Goal: Transaction & Acquisition: Purchase product/service

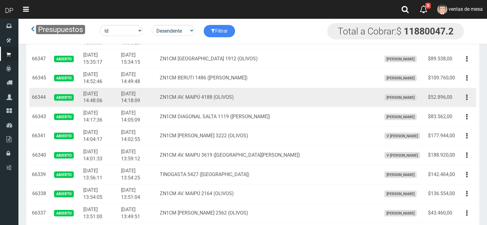
scroll to position [1048, 0]
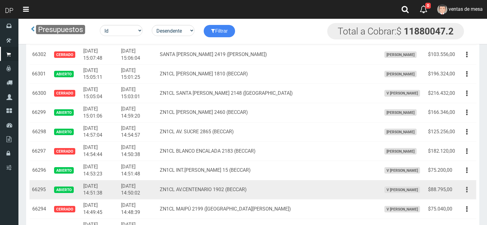
click at [467, 187] on icon "button" at bounding box center [467, 189] width 2 height 11
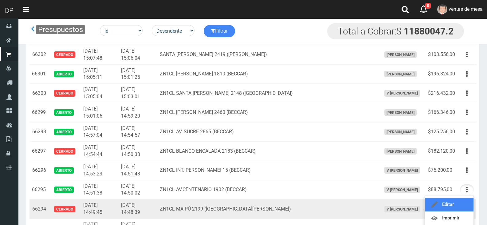
click at [459, 206] on link "Editar" at bounding box center [449, 205] width 49 height 14
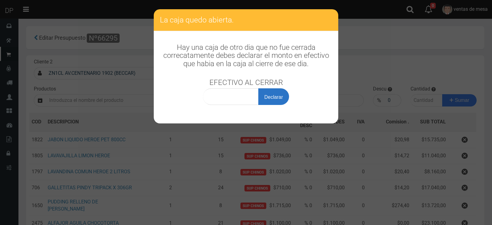
click at [266, 101] on button "Declarar" at bounding box center [273, 96] width 31 height 17
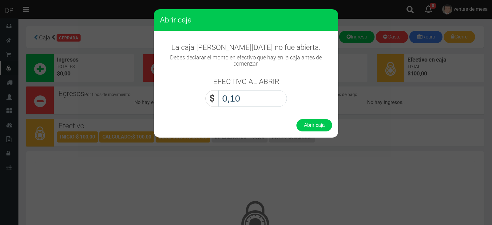
type input "1,00"
click at [296, 119] on button "Abrir caja" at bounding box center [314, 125] width 36 height 12
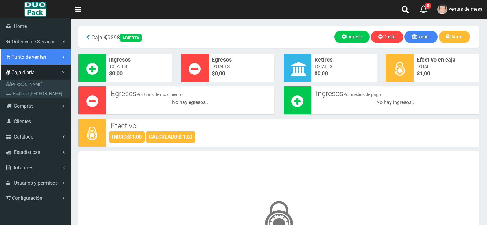
click at [22, 61] on link "Punto de ventas" at bounding box center [35, 56] width 71 height 15
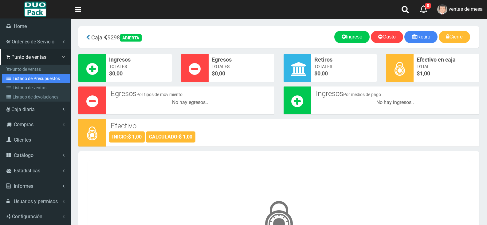
click at [34, 78] on link "Listado de Presupuestos" at bounding box center [36, 78] width 69 height 9
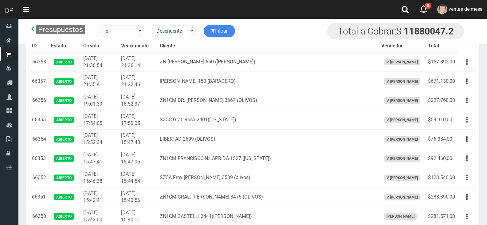
scroll to position [1079, 0]
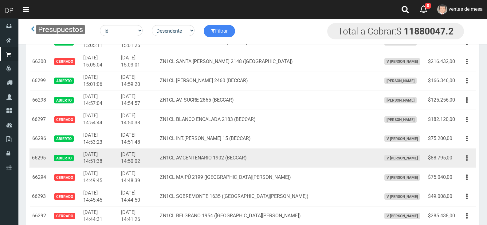
click at [464, 158] on button "button" at bounding box center [467, 157] width 14 height 11
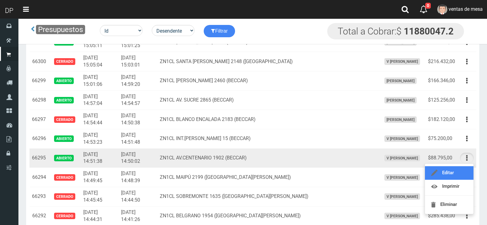
click at [464, 166] on link "Editar" at bounding box center [449, 173] width 49 height 14
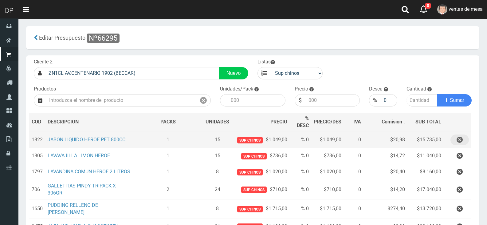
click at [465, 139] on button "button" at bounding box center [460, 139] width 18 height 11
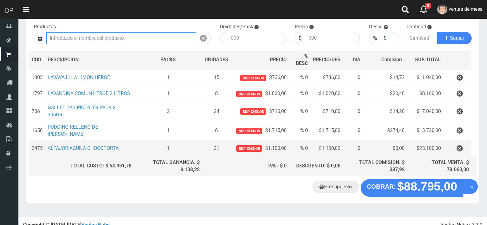
scroll to position [65, 0]
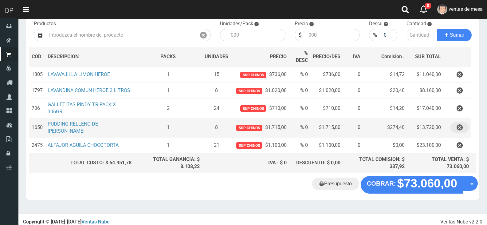
click at [458, 128] on icon "button" at bounding box center [460, 127] width 6 height 11
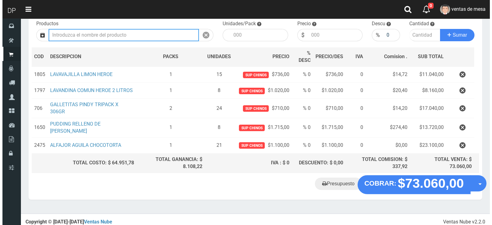
scroll to position [52, 0]
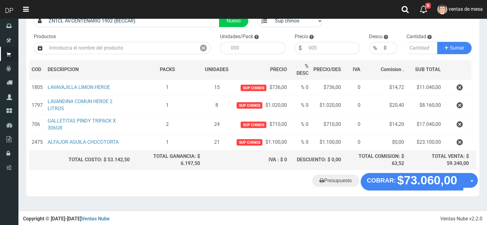
click at [418, 188] on "Presupuesto COBRAR: $73.060,00 Opciones" at bounding box center [253, 181] width 450 height 17
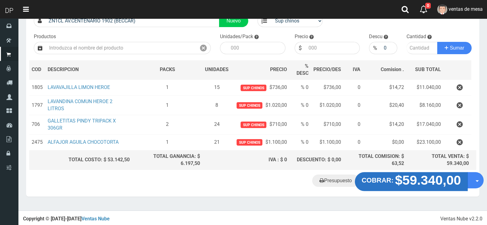
click at [411, 179] on strong "$59.340,00" at bounding box center [428, 180] width 66 height 14
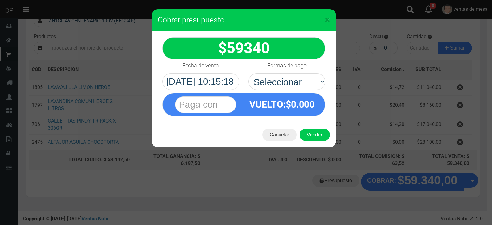
click at [315, 94] on div "VUELTO :$ 0.000" at bounding box center [282, 104] width 77 height 22
drag, startPoint x: 304, startPoint y: 83, endPoint x: 301, endPoint y: 88, distance: 5.9
click at [304, 83] on select "Seleccionar Efectivo Tarjeta de Crédito Depósito Débito" at bounding box center [286, 81] width 77 height 17
select select "Efectivo"
click at [248, 73] on select "Seleccionar Efectivo Tarjeta de Crédito Depósito Débito" at bounding box center [286, 81] width 77 height 17
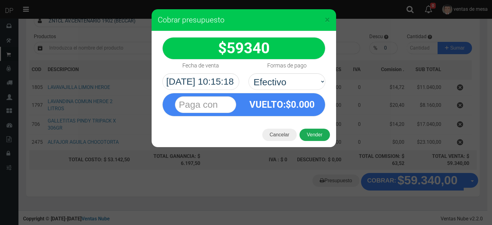
click at [315, 137] on button "Vender" at bounding box center [314, 134] width 30 height 12
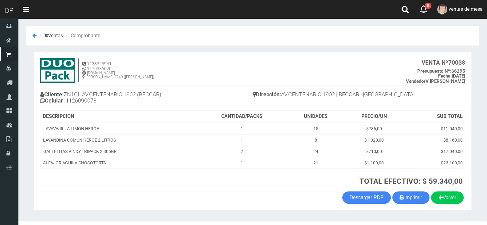
scroll to position [13, 0]
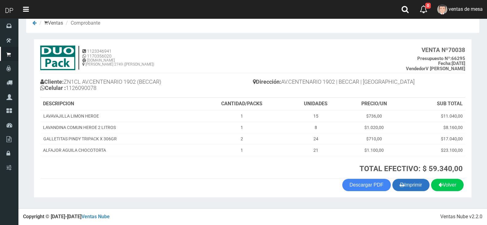
click at [410, 187] on button "Imprimir" at bounding box center [410, 185] width 37 height 12
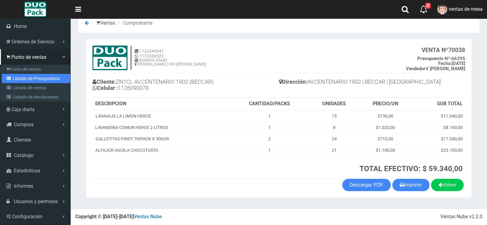
click at [10, 76] on icon at bounding box center [9, 78] width 6 height 4
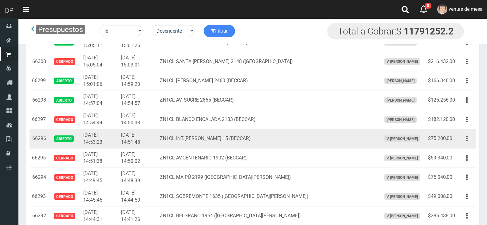
click at [462, 138] on button "button" at bounding box center [467, 138] width 14 height 11
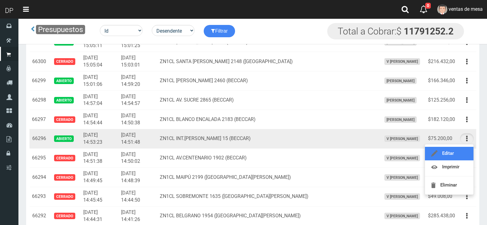
click at [463, 149] on link "Editar" at bounding box center [449, 154] width 49 height 14
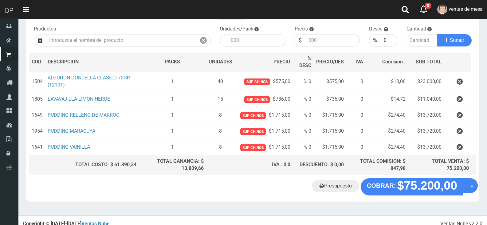
scroll to position [65, 0]
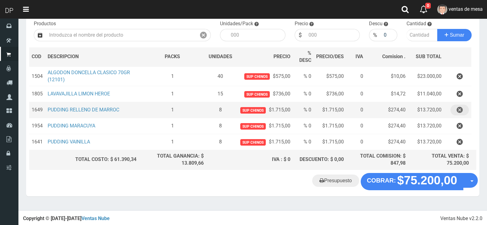
click at [457, 109] on icon "button" at bounding box center [460, 109] width 6 height 11
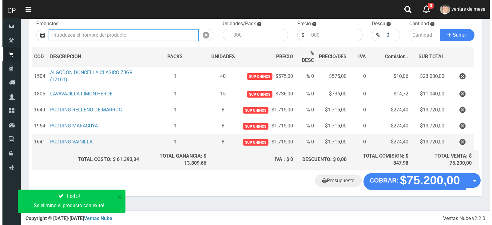
scroll to position [49, 0]
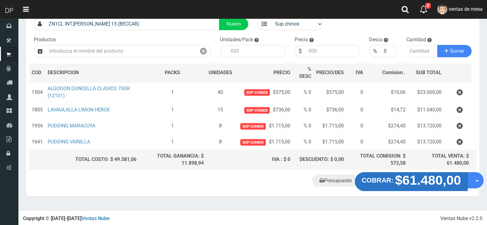
click at [412, 177] on strong "$61.480,00" at bounding box center [428, 179] width 66 height 14
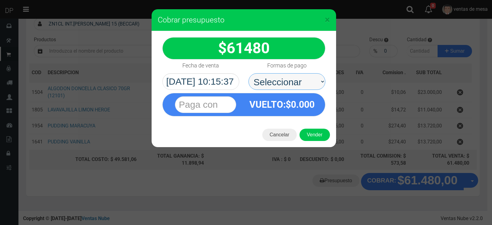
drag, startPoint x: 293, startPoint y: 82, endPoint x: 293, endPoint y: 88, distance: 5.9
click at [293, 82] on select "Seleccionar Efectivo Tarjeta de Crédito Depósito Débito" at bounding box center [286, 81] width 77 height 17
select select "Efectivo"
click at [248, 73] on select "Seleccionar Efectivo Tarjeta de Crédito Depósito Débito" at bounding box center [286, 81] width 77 height 17
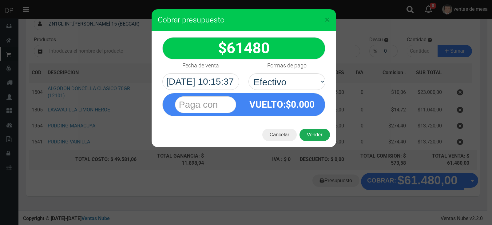
click at [316, 132] on button "Vender" at bounding box center [314, 134] width 30 height 12
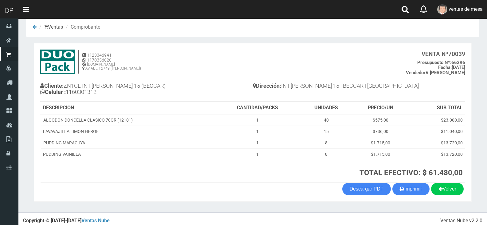
scroll to position [13, 0]
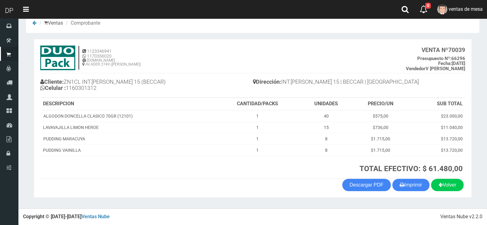
click at [405, 192] on section "1123346941 1170356020 [DOMAIN_NAME] AV ADER 2749 ([PERSON_NAME]) VENTA Nº 70039…" at bounding box center [253, 118] width 438 height 158
click at [406, 189] on button "Imprimir" at bounding box center [410, 185] width 37 height 12
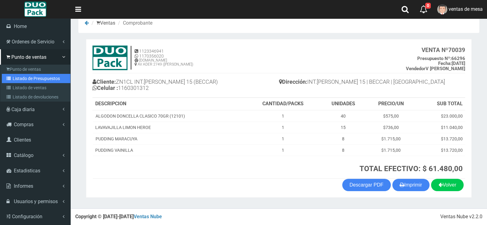
click at [51, 74] on link "Listado de Presupuestos" at bounding box center [36, 78] width 69 height 9
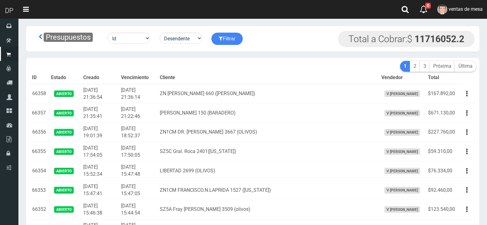
scroll to position [1079, 0]
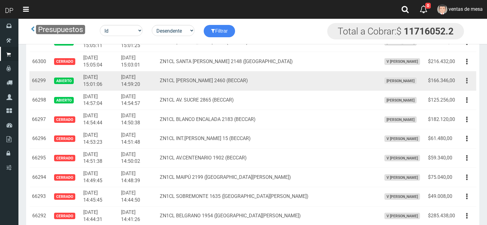
click at [467, 83] on icon "button" at bounding box center [467, 80] width 2 height 11
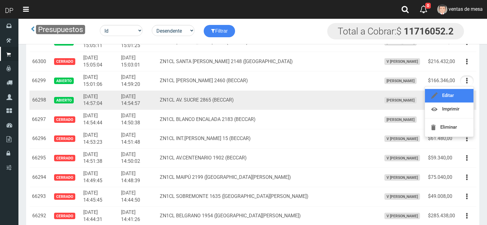
click at [463, 92] on link "Editar" at bounding box center [449, 96] width 49 height 14
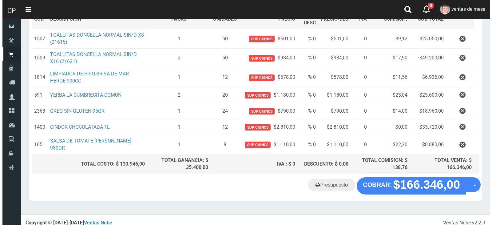
scroll to position [104, 0]
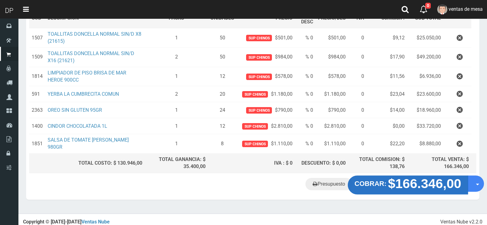
click at [403, 179] on strong "$166.346,00" at bounding box center [424, 183] width 73 height 14
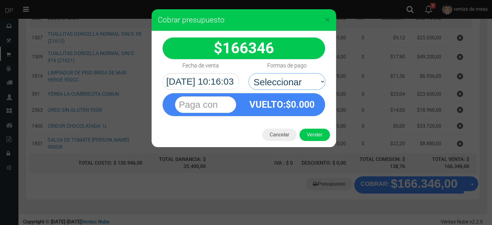
drag, startPoint x: 294, startPoint y: 84, endPoint x: 296, endPoint y: 89, distance: 6.0
click at [294, 84] on select "Seleccionar Efectivo Tarjeta de Crédito Depósito Débito" at bounding box center [286, 81] width 77 height 17
select select "Efectivo"
click at [248, 73] on select "Seleccionar Efectivo Tarjeta de Crédito Depósito Débito" at bounding box center [286, 81] width 77 height 17
click at [312, 136] on button "Vender" at bounding box center [314, 134] width 30 height 12
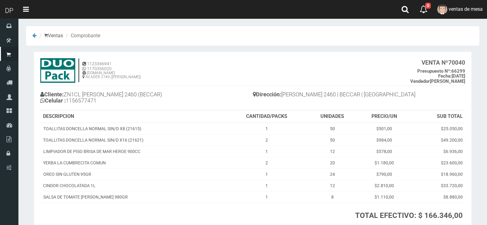
scroll to position [47, 0]
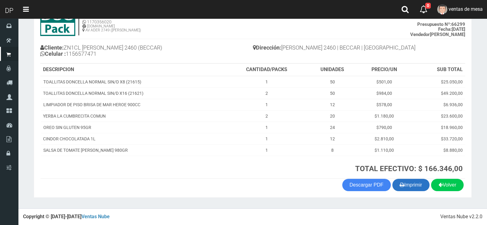
click at [410, 182] on button "Imprimir" at bounding box center [410, 185] width 37 height 12
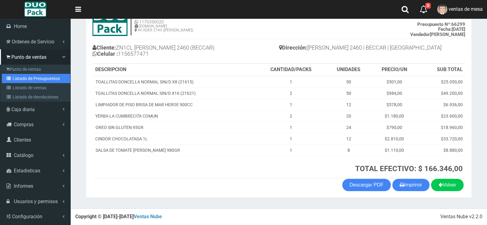
click at [33, 81] on link "Listado de Presupuestos" at bounding box center [36, 78] width 69 height 9
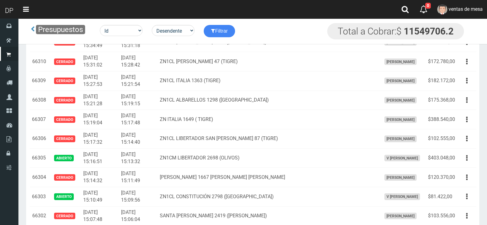
scroll to position [1009, 0]
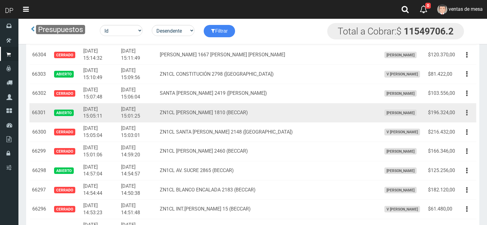
click at [468, 118] on button "button" at bounding box center [467, 112] width 14 height 11
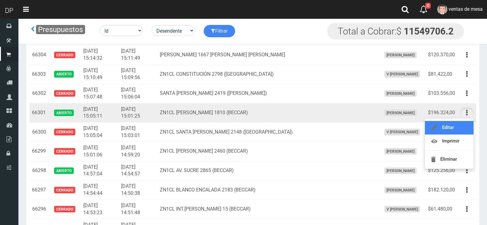
click at [463, 126] on link "Editar" at bounding box center [449, 128] width 49 height 14
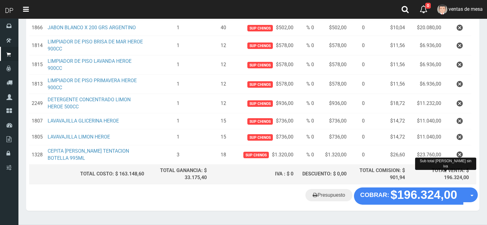
scroll to position [158, 0]
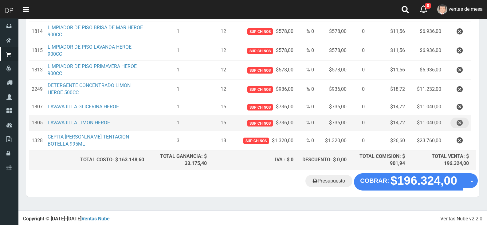
click at [463, 123] on button "button" at bounding box center [460, 122] width 18 height 11
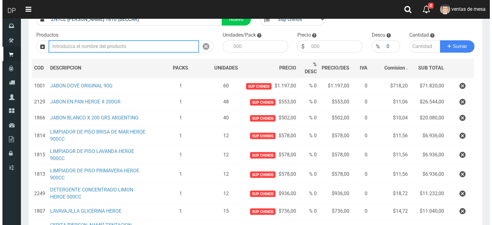
scroll to position [142, 0]
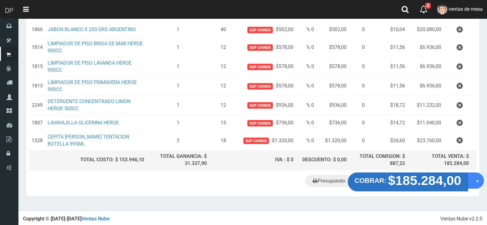
click at [415, 183] on strong "$185.284,00" at bounding box center [424, 180] width 73 height 14
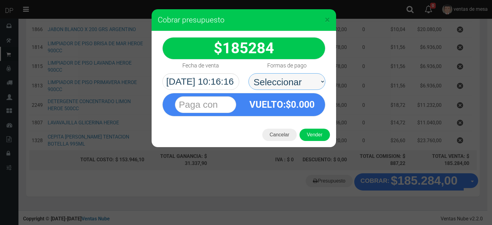
drag, startPoint x: 269, startPoint y: 80, endPoint x: 271, endPoint y: 88, distance: 8.1
click at [269, 80] on select "Seleccionar Efectivo Tarjeta de Crédito Depósito Débito" at bounding box center [286, 81] width 77 height 17
select select "Efectivo"
click at [248, 73] on select "Seleccionar Efectivo Tarjeta de Crédito Depósito Débito" at bounding box center [286, 81] width 77 height 17
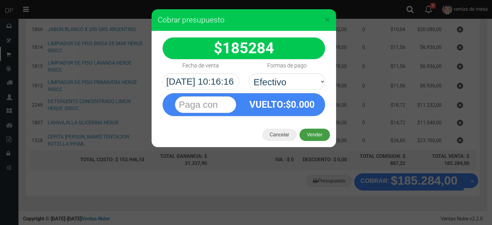
click at [312, 129] on button "Vender" at bounding box center [314, 134] width 30 height 12
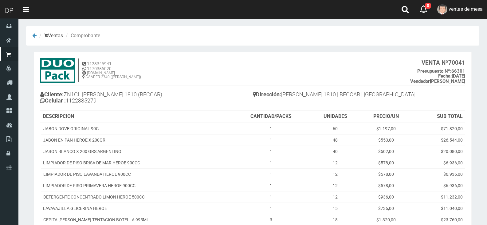
scroll to position [69, 0]
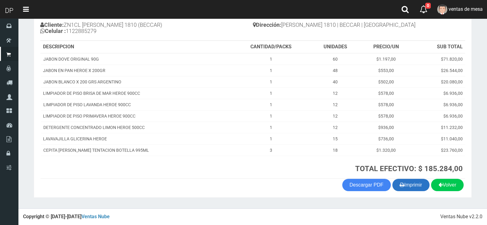
click at [418, 187] on button "Imprimir" at bounding box center [410, 185] width 37 height 12
click at [260, 172] on h3 "TOTAL EFECTIVO: $ 185.284,00" at bounding box center [348, 168] width 229 height 8
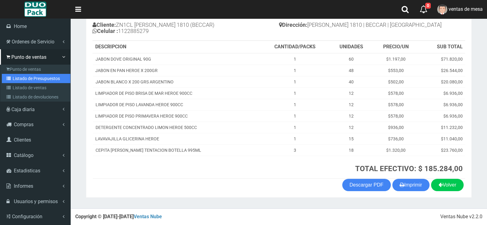
click at [23, 80] on link "Listado de Presupuestos" at bounding box center [36, 78] width 69 height 9
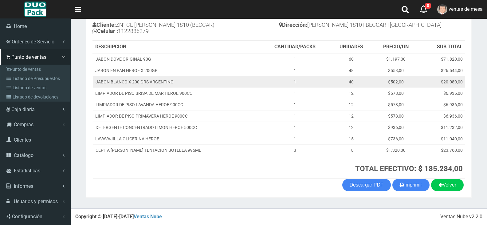
click at [146, 82] on td "JABON BLANCO X 200 GRS ARGENTINO" at bounding box center [176, 81] width 167 height 11
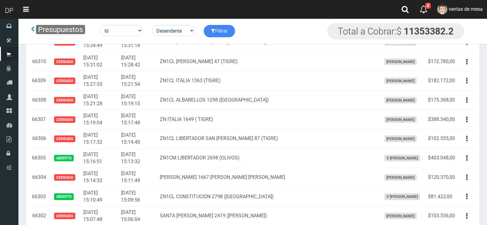
scroll to position [1048, 0]
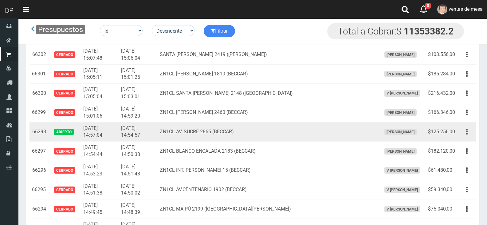
click at [466, 135] on button "button" at bounding box center [467, 131] width 14 height 11
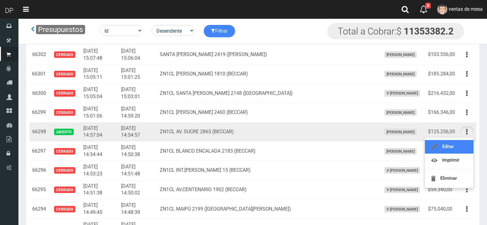
click at [464, 143] on link "Editar" at bounding box center [449, 147] width 49 height 14
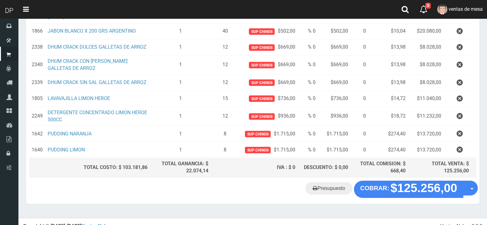
scroll to position [154, 0]
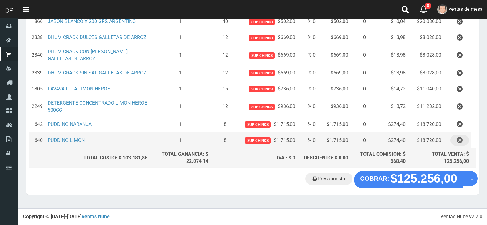
click at [459, 145] on icon "button" at bounding box center [460, 140] width 6 height 11
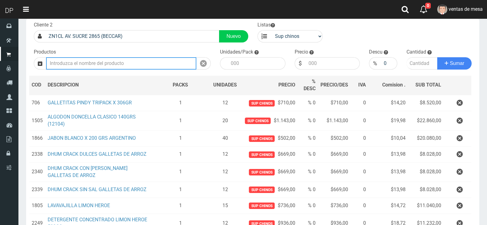
scroll to position [142, 0]
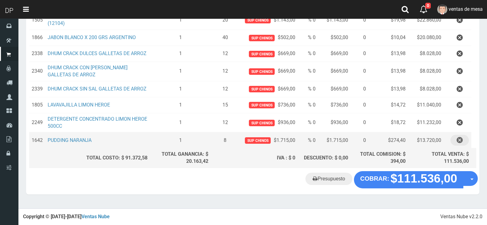
click at [460, 137] on icon "button" at bounding box center [460, 140] width 6 height 11
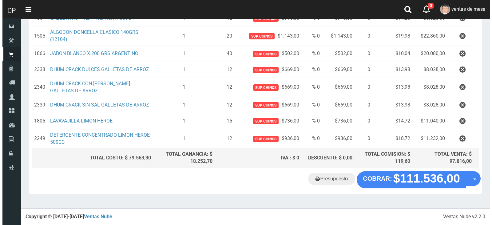
scroll to position [126, 0]
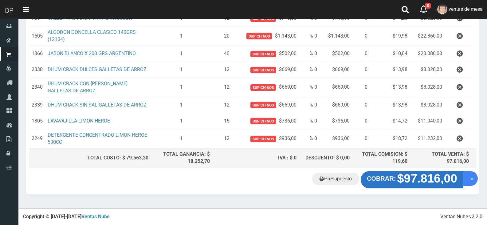
click at [394, 182] on strong "COBRAR:" at bounding box center [381, 178] width 29 height 7
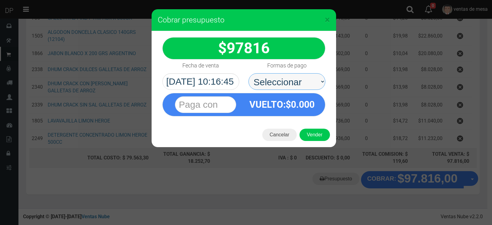
click at [290, 78] on select "Seleccionar Efectivo Tarjeta de Crédito Depósito Débito" at bounding box center [286, 81] width 77 height 17
click at [248, 73] on select "Seleccionar Efectivo Tarjeta de Crédito Depósito Débito" at bounding box center [286, 81] width 77 height 17
click at [306, 85] on select "Seleccionar Efectivo Tarjeta de Crédito Depósito Débito" at bounding box center [286, 81] width 77 height 17
select select "Efectivo"
click at [248, 73] on select "Seleccionar Efectivo Tarjeta de Crédito Depósito Débito" at bounding box center [286, 81] width 77 height 17
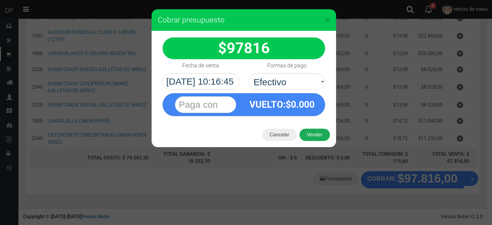
click at [313, 135] on button "Vender" at bounding box center [314, 134] width 30 height 12
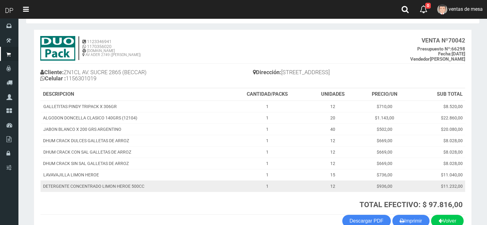
scroll to position [58, 0]
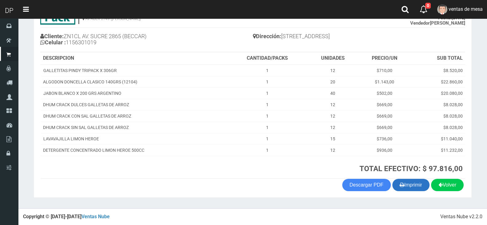
click at [419, 183] on button "Imprimir" at bounding box center [410, 185] width 37 height 12
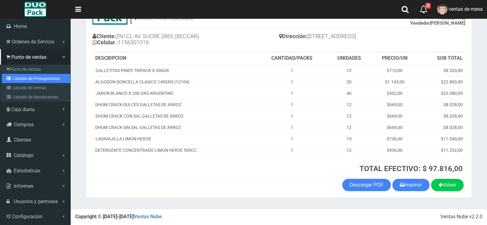
drag, startPoint x: 15, startPoint y: 79, endPoint x: 44, endPoint y: 79, distance: 28.9
click at [15, 79] on link "Listado de Presupuestos" at bounding box center [36, 78] width 69 height 9
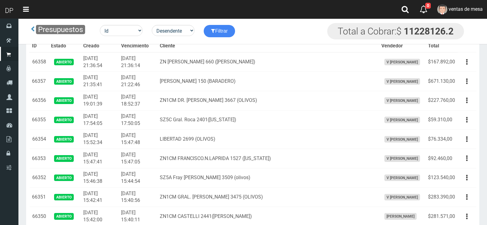
scroll to position [1330, 0]
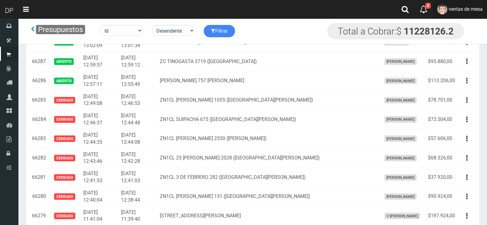
click at [467, 14] on link "ventas de mesa" at bounding box center [460, 9] width 54 height 19
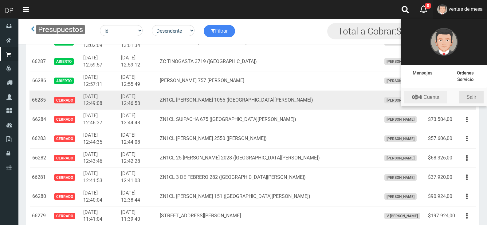
click at [469, 96] on link "Salir" at bounding box center [471, 97] width 25 height 12
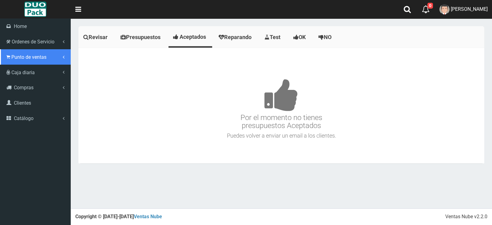
click at [12, 59] on span "Punto de ventas" at bounding box center [28, 57] width 35 height 6
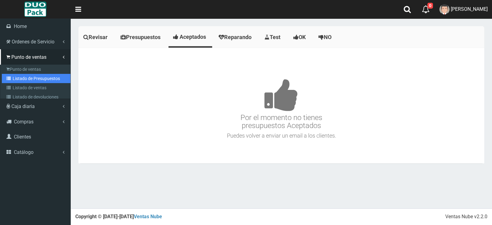
click at [39, 81] on link "Listado de Presupuestos" at bounding box center [36, 78] width 69 height 9
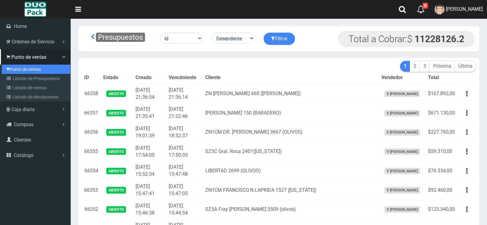
click at [13, 69] on link "Punto de ventas" at bounding box center [36, 69] width 69 height 9
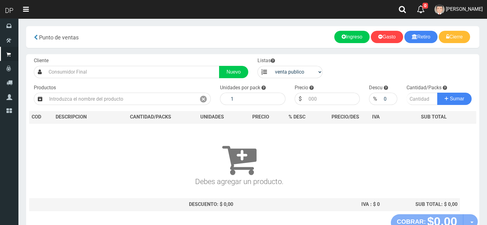
click at [113, 78] on div "Cliente Nuevo Listas venta publico Sup chinos reventas Productos" at bounding box center [252, 134] width 453 height 160
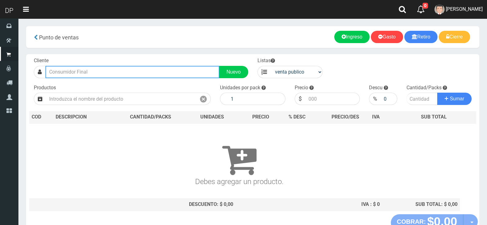
click at [113, 75] on input "text" at bounding box center [132, 72] width 174 height 12
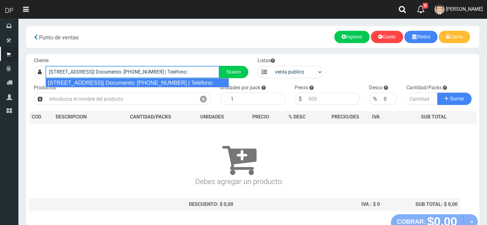
type input "[STREET_ADDRESS]| Documento: [PHONE_NUMBER] | Teléfono:"
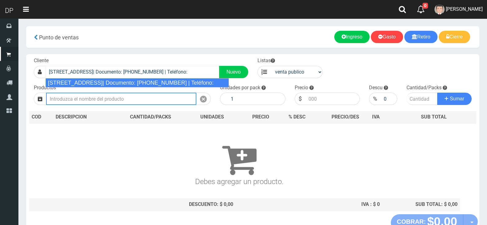
select select "2"
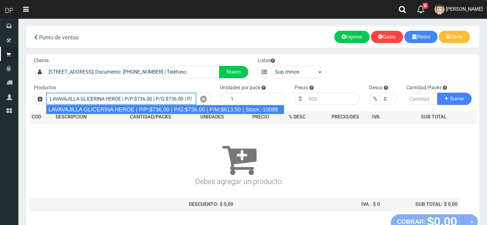
type input "LAVAVAJILLA GLICERINA HEROE | P/P:$736.00 | P/G:$736.00 | P/M:$613.50 | Stock:-…"
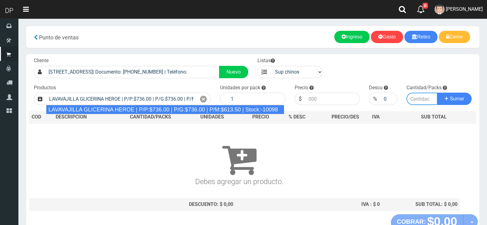
type input "15"
type input "736.00"
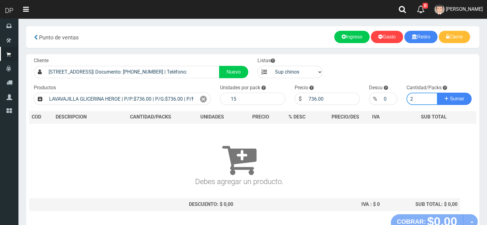
type input "2"
click at [437, 92] on button "Sumar" at bounding box center [454, 98] width 34 height 12
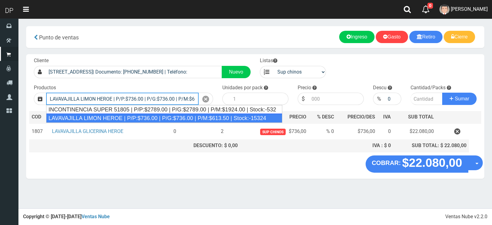
type input "LAVAVAJILLA LIMON HEROE | P/P:$736.00 | P/G:$736.00 | P/M:$613.50 | Stock:-15324"
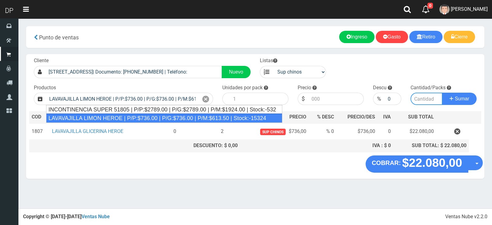
type input "15"
type input "736.00"
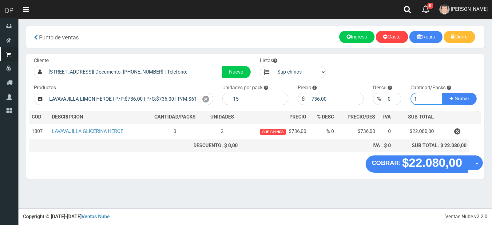
type input "1"
click at [442, 92] on button "Sumar" at bounding box center [459, 98] width 34 height 12
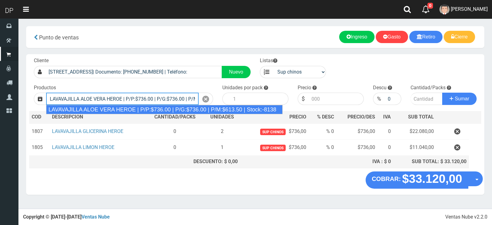
type input "LAVAVAJILLA ALOE VERA HEROE | P/P:$736.00 | P/G:$736.00 | P/M:$613.50 | Stock:-…"
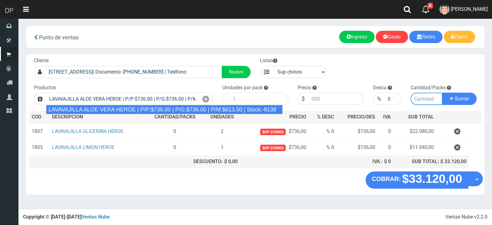
type input "15"
type input "736.00"
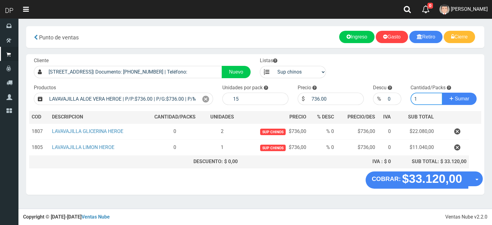
type input "1"
click at [442, 92] on button "Sumar" at bounding box center [459, 98] width 34 height 12
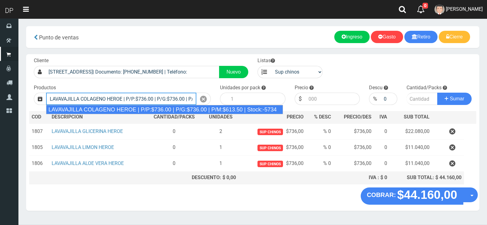
type input "LAVAVAJILLA COLAGENO HEROE | P/P:$736.00 | P/G:$736.00 | P/M:$613.50 | Stock:-5…"
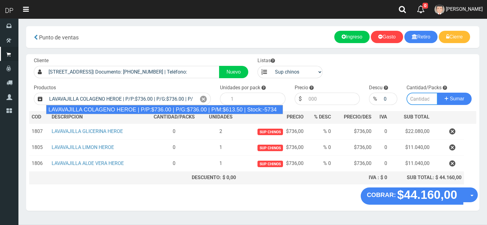
type input "15"
type input "736.00"
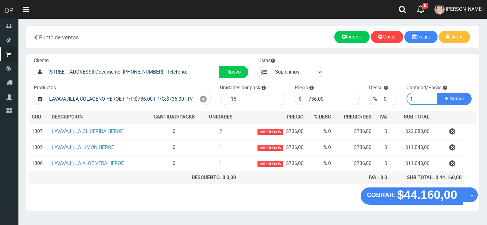
type input "1"
click at [437, 92] on button "Sumar" at bounding box center [454, 98] width 34 height 12
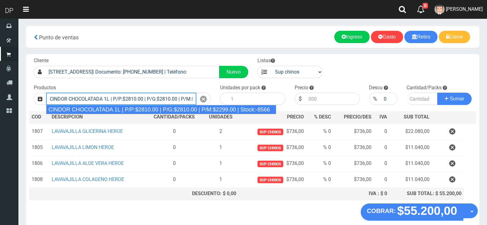
type input "CINDOR CHOCOLATADA 1L | P/P:$2810.00 | P/G:$2810.00 | P/M:$2299.00 | Stock:-8566"
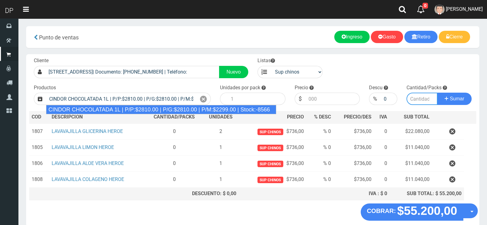
type input "12"
type input "2810.00"
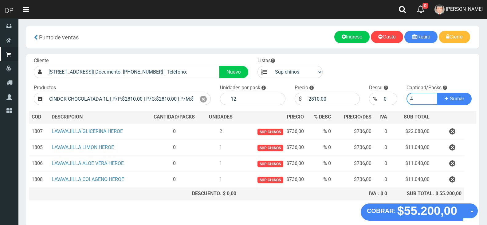
type input "5"
type input "0"
type input "2"
click at [437, 92] on button "Sumar" at bounding box center [454, 98] width 34 height 12
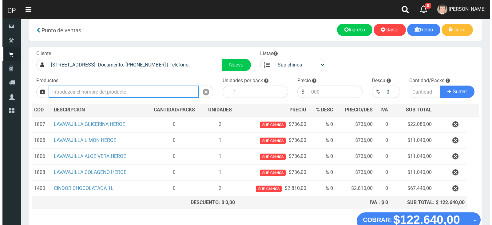
scroll to position [46, 0]
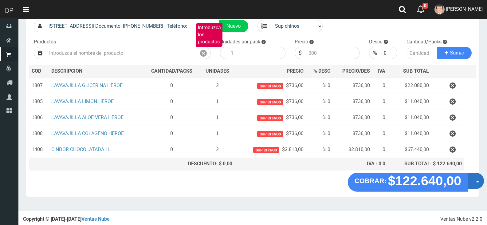
click at [476, 175] on button "Opciones" at bounding box center [476, 180] width 16 height 16
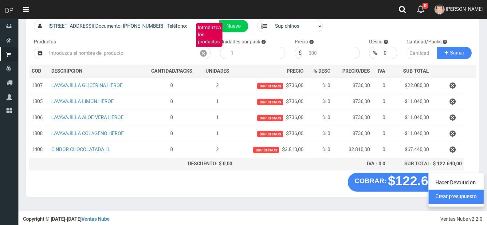
click at [473, 199] on link "Crear presupuesto" at bounding box center [456, 197] width 55 height 14
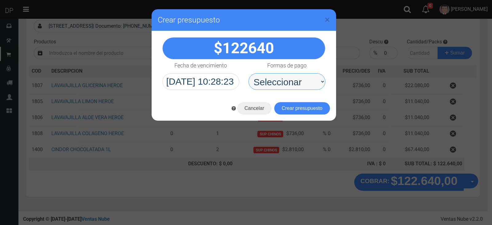
drag, startPoint x: 290, startPoint y: 84, endPoint x: 290, endPoint y: 89, distance: 5.5
click at [290, 84] on select "Seleccionar Efectivo Tarjeta de Crédito Depósito Débito" at bounding box center [286, 81] width 77 height 17
select select "Efectivo"
click at [248, 73] on select "Seleccionar Efectivo Tarjeta de Crédito Depósito Débito" at bounding box center [286, 81] width 77 height 17
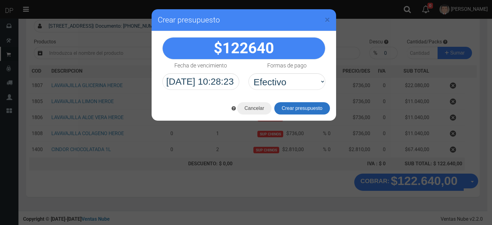
click at [293, 110] on button "Crear presupuesto" at bounding box center [302, 108] width 56 height 12
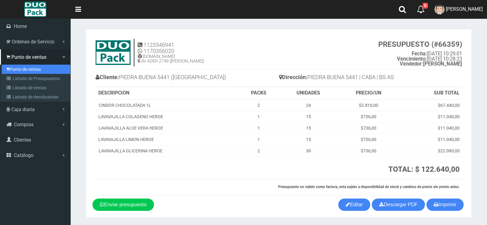
click at [17, 66] on link "Punto de ventas" at bounding box center [36, 69] width 69 height 9
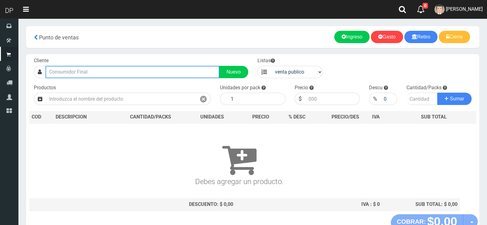
click at [138, 70] on input "text" at bounding box center [132, 72] width 174 height 12
type input "2"
click at [187, 68] on input "text" at bounding box center [132, 72] width 174 height 12
click at [189, 75] on input "text" at bounding box center [132, 72] width 174 height 12
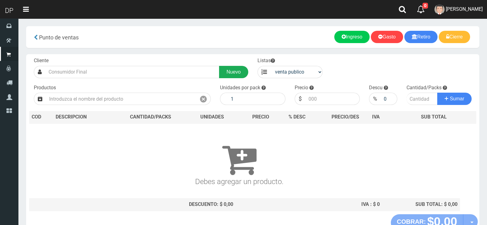
click at [238, 73] on link "Nuevo" at bounding box center [233, 72] width 29 height 12
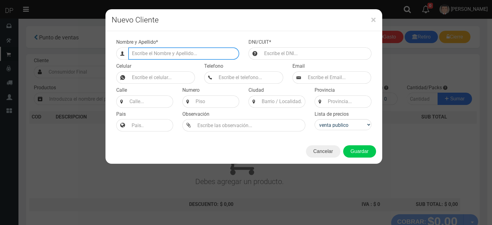
click at [158, 56] on input "Efectivo a retirar" at bounding box center [183, 53] width 111 height 12
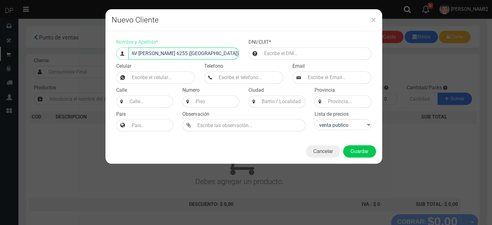
scroll to position [0, 19]
type input "AV FRANCISCO FERNANDEZ DE LA CRUZ 6255 (LUGANO)"
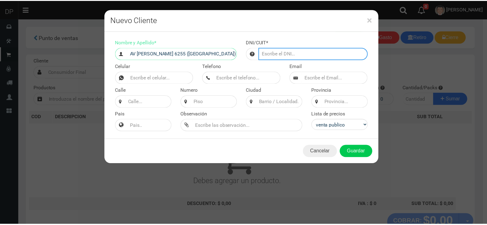
scroll to position [0, 0]
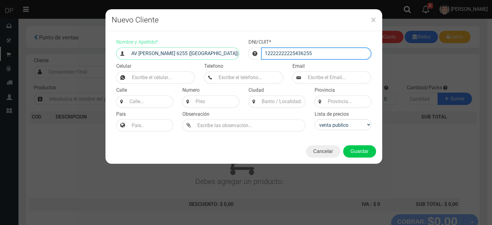
type input "12222222225436255"
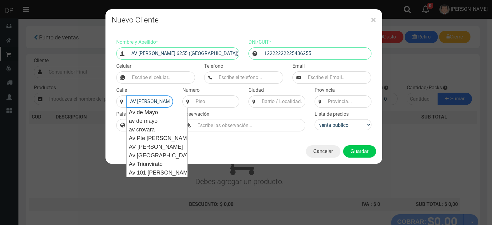
type input "AV CRUZ"
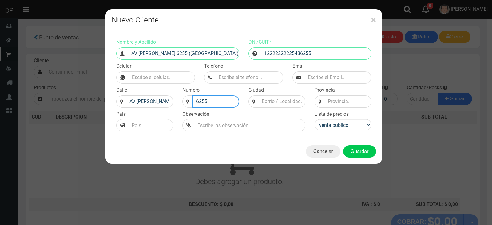
type input "6255"
type input "L"
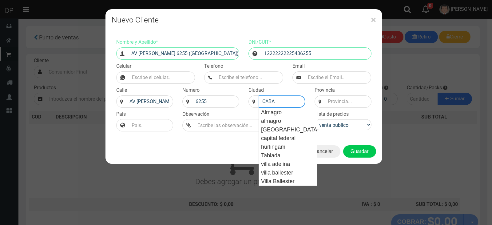
type input "CABA"
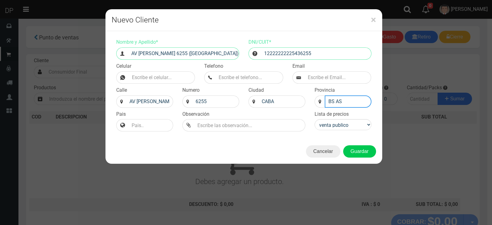
type input "BS AS"
click at [343, 145] on button "Guardar" at bounding box center [359, 151] width 33 height 12
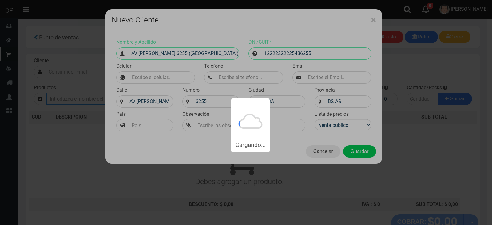
type input "AV FRANCISCO FERNANDEZ DE LA CRUZ 6255 (LUGANO) | Documento: 12222222225436255"
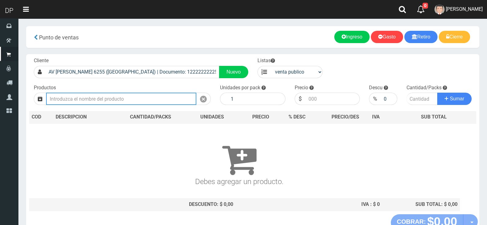
click at [144, 96] on input "text" at bounding box center [121, 98] width 150 height 12
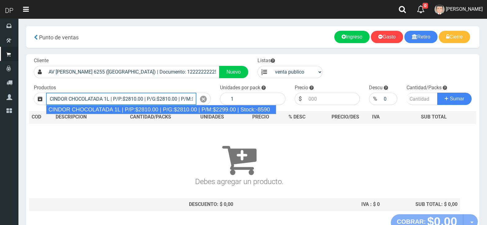
type input "CINDOR CHOCOLATADA 1L | P/P:$2810.00 | P/G:$2810.00 | P/M:$2299.00 | Stock:-8590"
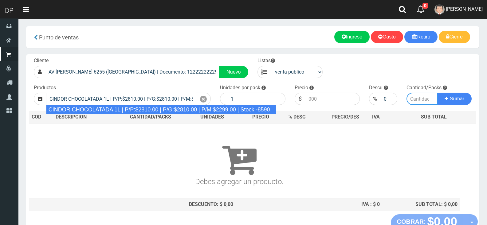
type input "12"
type input "2810.00"
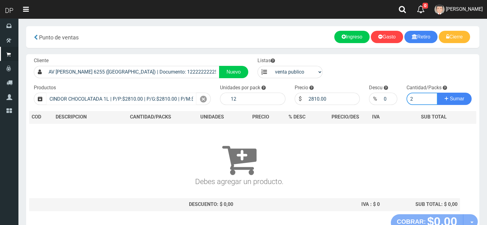
type input "2"
click at [437, 92] on button "Sumar" at bounding box center [454, 98] width 34 height 12
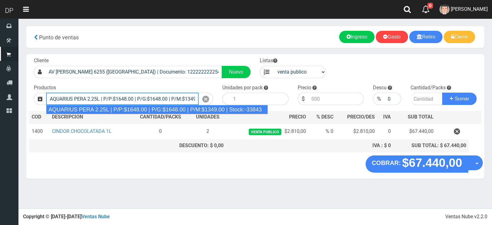
type input "AQUARIUS PERA 2.25L | P/P:$1648.00 | P/G:$1648.00 | P/M:$1349.00 | Stock:-33843"
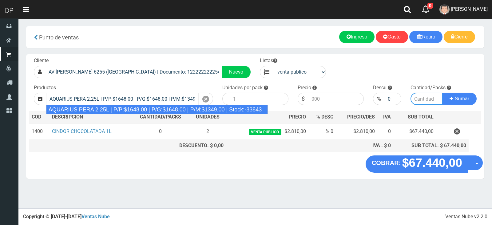
type input "6"
type input "1648.00"
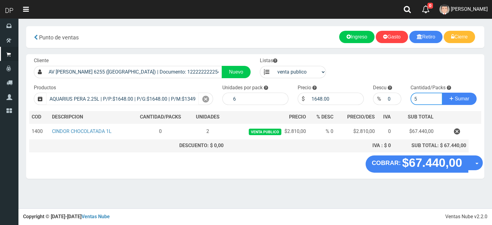
type input "5"
click at [442, 92] on button "Sumar" at bounding box center [459, 98] width 34 height 12
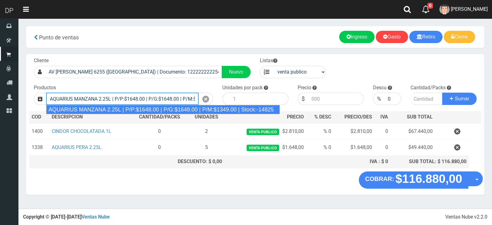
type input "AQUARIUS MANZANA 2.25L | P/P:$1648.00 | P/G:$1648.00 | P/M:$1349.00 | Stock:-14…"
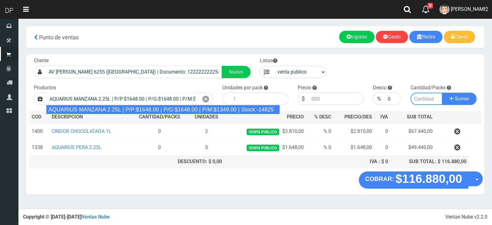
type input "6"
type input "1648.00"
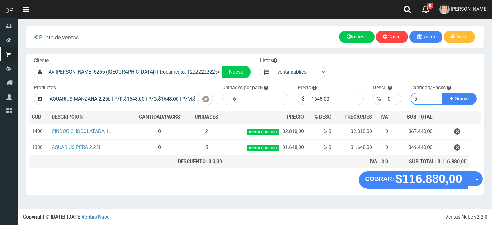
type input "5"
click at [442, 92] on button "Sumar" at bounding box center [459, 98] width 34 height 12
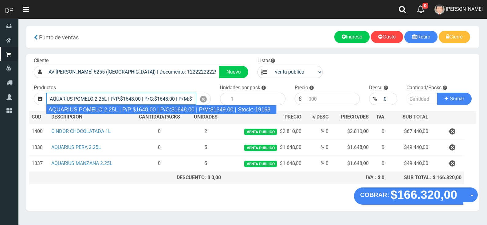
type input "AQUARIUS POMELO 2.25L | P/P:$1648.00 | P/G:$1648.00 | P/M:$1349.00 | Stock:-191…"
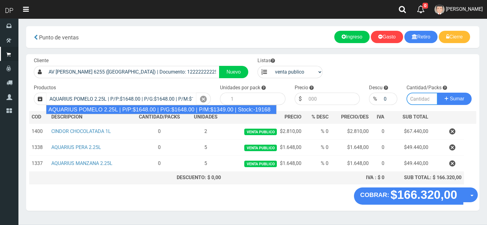
type input "6"
type input "1648.00"
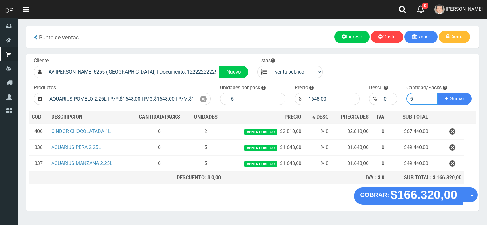
type input "5"
click at [437, 92] on button "Sumar" at bounding box center [454, 98] width 34 height 12
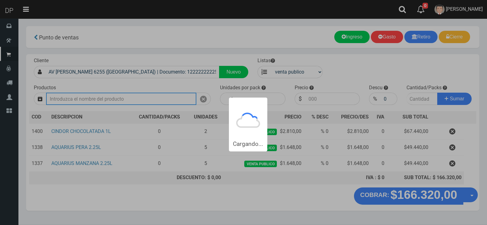
type input "1"
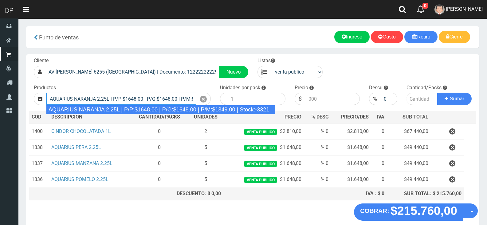
type input "AQUARIUS NARANJA 2.25L | P/P:$1648.00 | P/G:$1648.00 | P/M:$1349.00 | Stock:-33…"
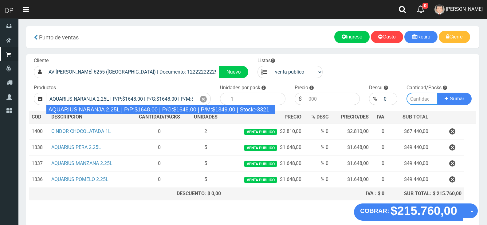
type input "6"
type input "1648.00"
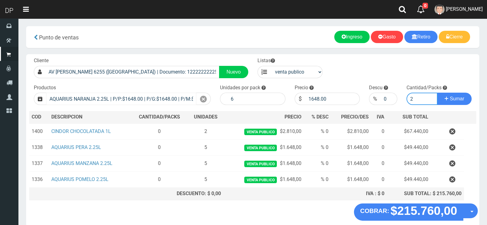
type input "2"
click at [437, 92] on button "Sumar" at bounding box center [454, 98] width 34 height 12
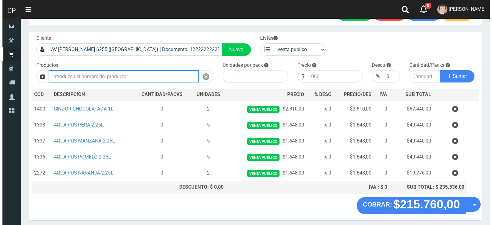
scroll to position [46, 0]
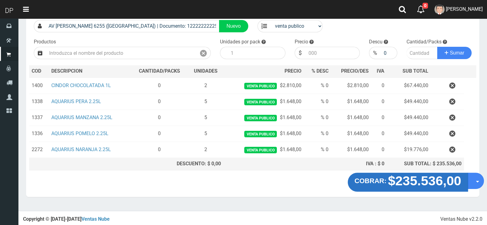
click at [466, 183] on button "COBRAR: $235.536,00" at bounding box center [408, 181] width 120 height 19
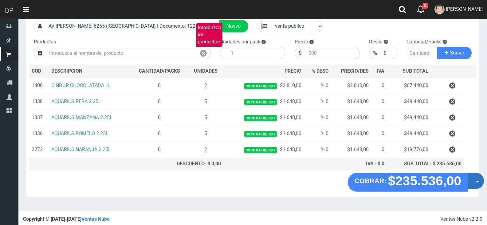
click at [475, 185] on button "Opciones" at bounding box center [476, 180] width 16 height 16
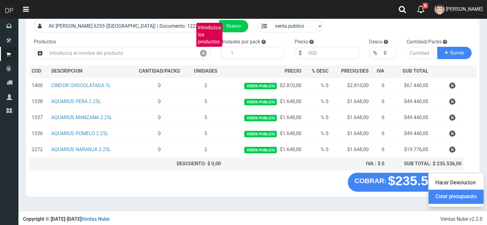
click at [472, 199] on link "Crear presupuesto" at bounding box center [456, 197] width 55 height 14
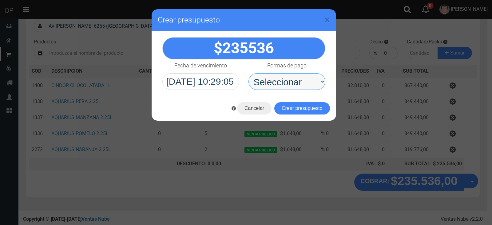
drag, startPoint x: 293, startPoint y: 82, endPoint x: 295, endPoint y: 87, distance: 5.4
click at [293, 82] on select "Seleccionar Efectivo Tarjeta de Crédito Depósito Débito" at bounding box center [286, 81] width 77 height 17
select select "Efectivo"
click at [248, 73] on select "Seleccionar Efectivo Tarjeta de Crédito Depósito Débito" at bounding box center [286, 81] width 77 height 17
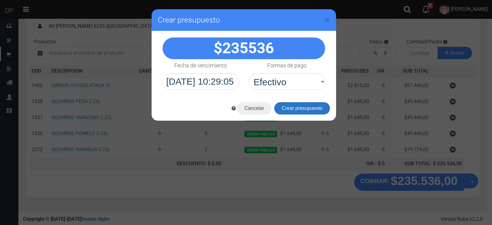
click at [305, 106] on button "Crear presupuesto" at bounding box center [302, 108] width 56 height 12
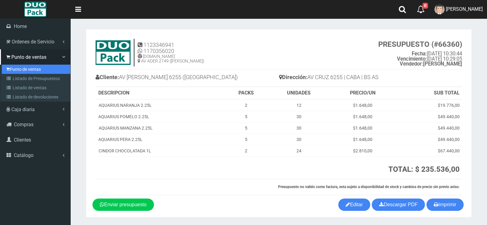
click at [21, 67] on link "Punto de ventas" at bounding box center [36, 69] width 69 height 9
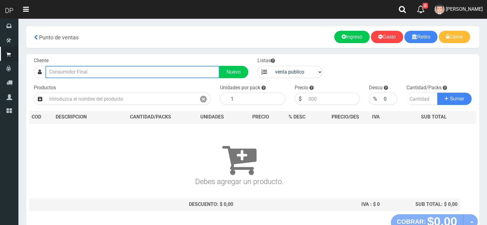
click at [112, 72] on input "text" at bounding box center [132, 72] width 174 height 12
click at [437, 92] on button "Sumar" at bounding box center [454, 98] width 34 height 12
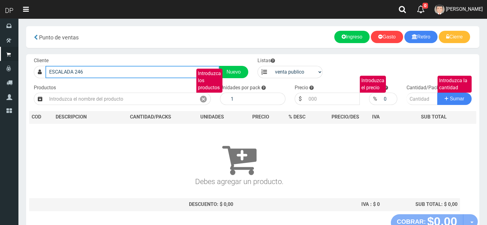
click at [114, 73] on input "ESCALADA 246" at bounding box center [132, 72] width 174 height 12
type input "ESCALADA 2"
click at [139, 67] on input "ESCALADA 2" at bounding box center [132, 72] width 174 height 12
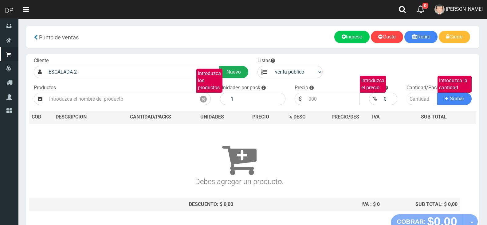
click at [237, 74] on link "Nuevo" at bounding box center [233, 72] width 29 height 12
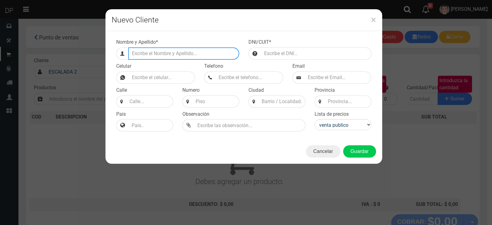
click at [156, 57] on input "Efectivo a retirar" at bounding box center [183, 53] width 111 height 12
type input "AV ESCALADA 2466 (CABA)"
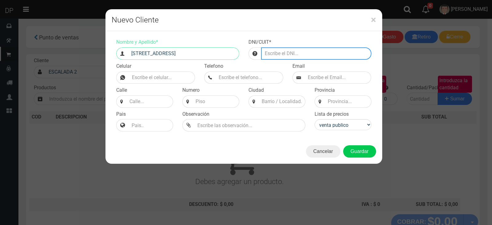
click at [332, 49] on input "number" at bounding box center [316, 53] width 110 height 12
type input "2222555555444448622466"
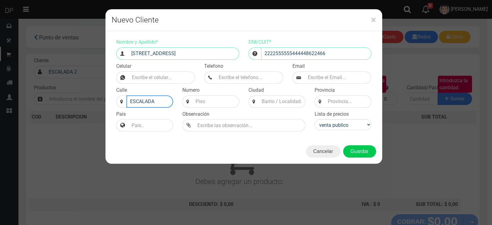
type input "ESCALADA"
type input "2466"
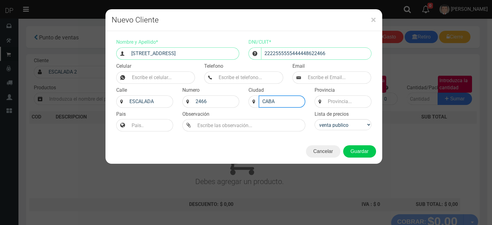
type input "CABA"
type input "BS AS"
select select "2"
click at [314, 119] on select "venta publico Sup chinos reventas" at bounding box center [342, 124] width 57 height 11
click at [358, 148] on button "Guardar" at bounding box center [359, 151] width 33 height 12
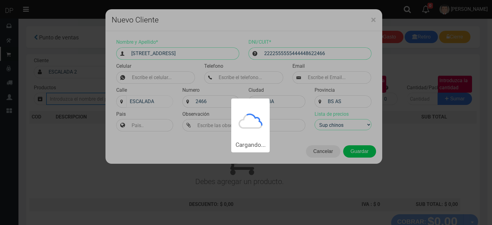
type input "AV ESCALADA 2466 (CABA) | Documento: 2222555555444448622466"
select select "2"
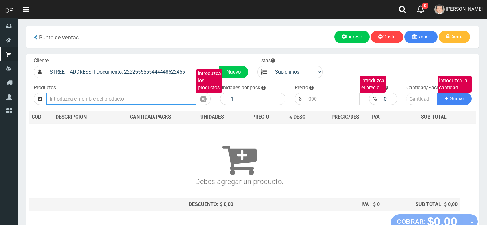
click at [124, 100] on input "Introduzca los productos" at bounding box center [121, 98] width 150 height 12
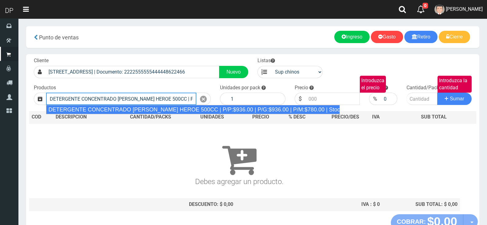
type input "DETERGENTE CONCENTRADO LIMON HEROE 500CC | P/P:$936.00 | P/G:$936.00 | P/M:$780…"
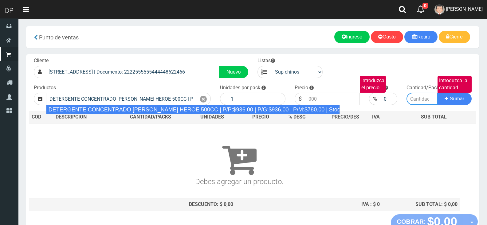
type input "12"
type input "936.00"
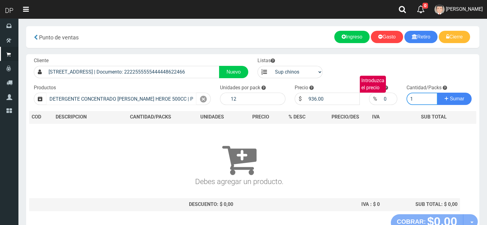
type input "1"
click at [437, 92] on button "Sumar" at bounding box center [454, 98] width 34 height 12
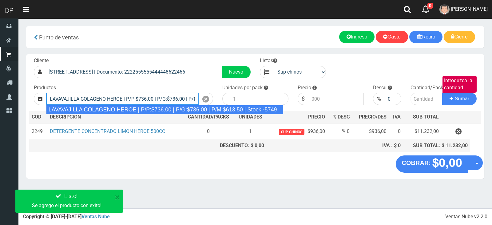
type input "LAVAVAJILLA COLAGENO HEROE | P/P:$736.00 | P/G:$736.00 | P/M:$613.50 | Stock:-5…"
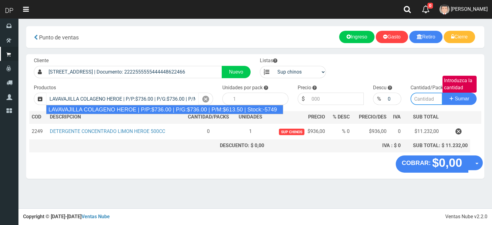
type input "15"
type input "736.00"
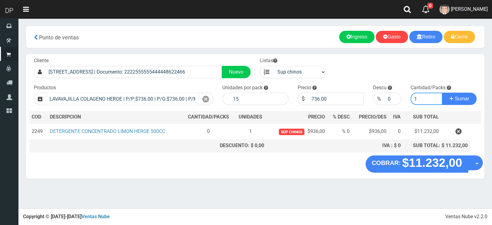
type input "1"
click at [442, 92] on button "Sumar" at bounding box center [459, 98] width 34 height 12
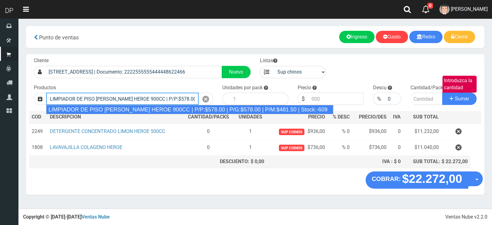
type input "LIMPIADOR DE PISO PINO SILVESTRE HEROE 900CC | P/P:$578.00 | P/G:$578.00 | P/M:…"
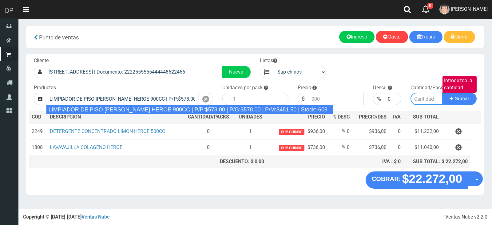
type input "12"
type input "578.00"
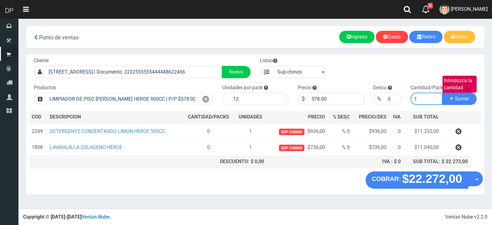
type input "1"
click at [442, 92] on button "Sumar" at bounding box center [459, 98] width 34 height 12
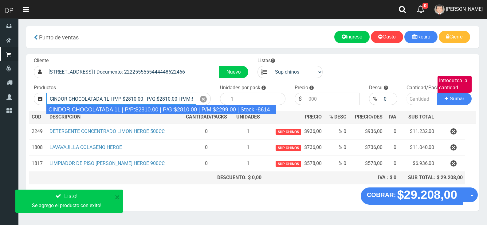
type input "CINDOR CHOCOLATADA 1L | P/P:$2810.00 | P/G:$2810.00 | P/M:$2299.00 | Stock:-8614"
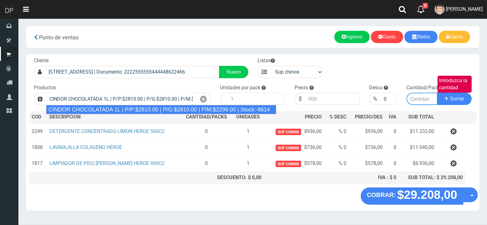
type input "12"
type input "2810.00"
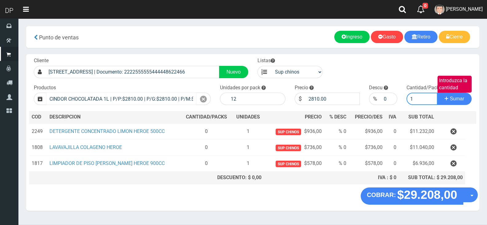
type input "1"
click at [437, 92] on button "Sumar" at bounding box center [454, 98] width 34 height 12
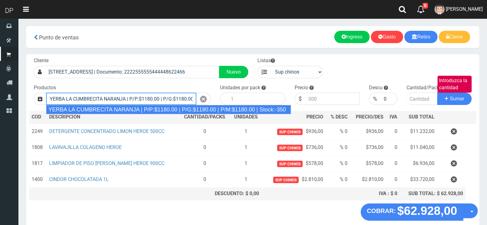
type input "YERBA LA CUMBRECITA NARANJA | P/P:$1180.00 | P/G:$1180.00 | P/M:$1180.00 | Stoc…"
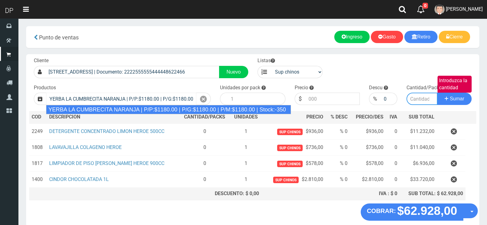
type input "10"
type input "1180.00"
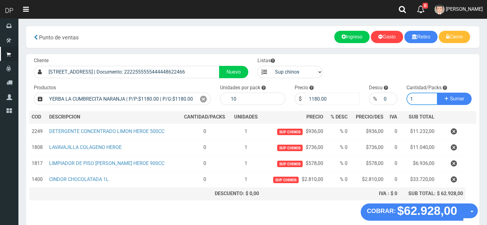
type input "1"
click at [316, 98] on input "1180.00" at bounding box center [332, 98] width 55 height 12
type input "1115"
click at [437, 92] on button "Sumar" at bounding box center [454, 98] width 34 height 12
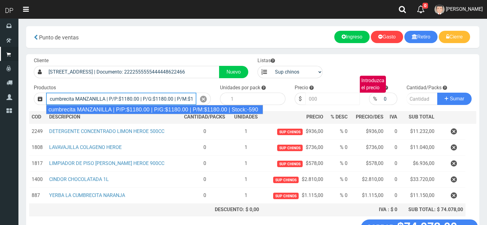
type input "cumbrecita MANZANILLA | P/P:$1180.00 | P/G:$1180.00 | P/M:$1180.00 | Stock:-590"
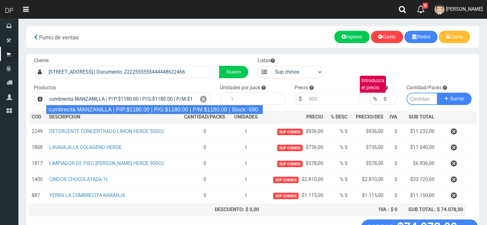
type input "10"
type input "1180.00"
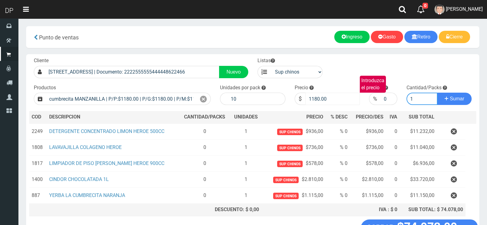
type input "1"
click at [321, 95] on input "1180.00" at bounding box center [332, 98] width 55 height 12
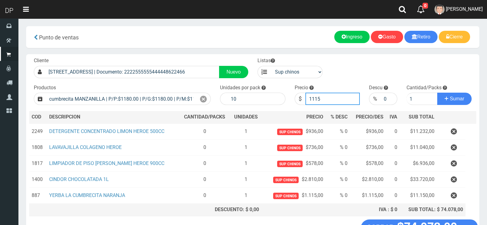
type input "1115"
click at [437, 92] on button "Sumar" at bounding box center [454, 98] width 34 height 12
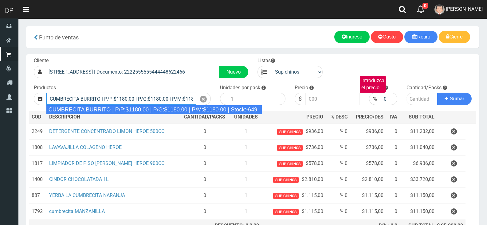
type input "CUMBRECITA BURRITO | P/P:$1180.00 | P/G:$1180.00 | P/M:$1180.00 | Stock:-649"
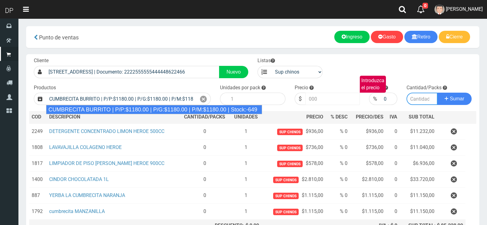
type input "10"
type input "1180.00"
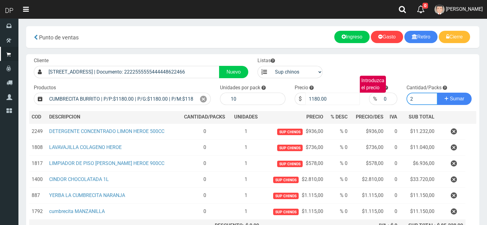
type input "2"
click at [321, 95] on input "1180.00" at bounding box center [332, 98] width 55 height 12
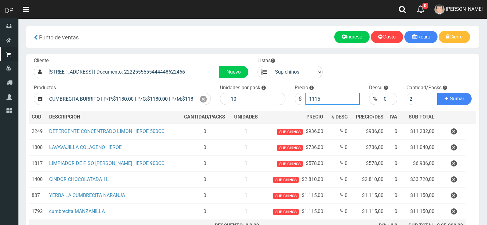
type input "1115"
click at [437, 92] on button "Sumar" at bounding box center [454, 98] width 34 height 12
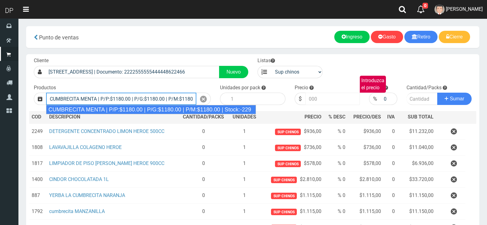
type input "CUMBRECITA MENTA | P/P:$1180.00 | P/G:$1180.00 | P/M:$1180.00 | Stock:-229"
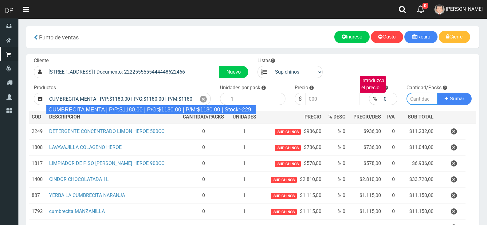
type input "10"
type input "1180.00"
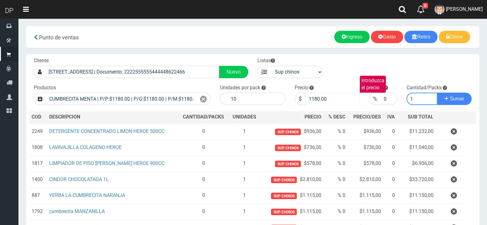
type input "1"
click at [321, 95] on input "1180.00" at bounding box center [332, 98] width 55 height 12
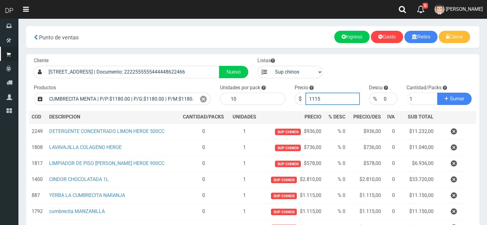
type input "1115"
click at [437, 92] on button "Sumar" at bounding box center [454, 98] width 34 height 12
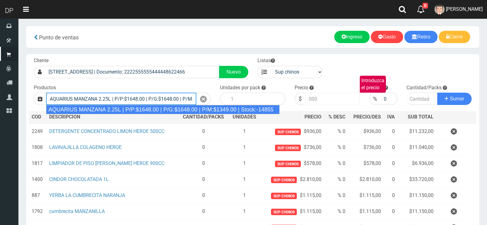
type input "AQUARIUS MANZANA 2.25L | P/P:$1648.00 | P/G:$1648.00 | P/M:$1349.00 | Stock:-14…"
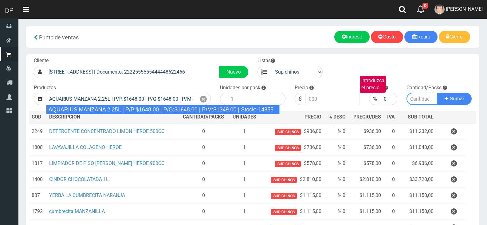
type input "6"
type input "1648.00"
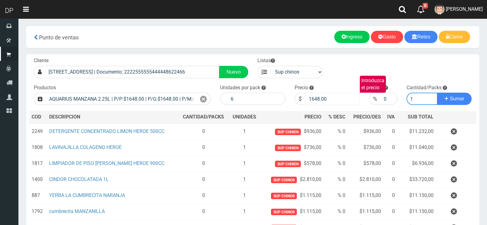
type input "1"
click at [437, 92] on button "Sumar" at bounding box center [454, 98] width 34 height 12
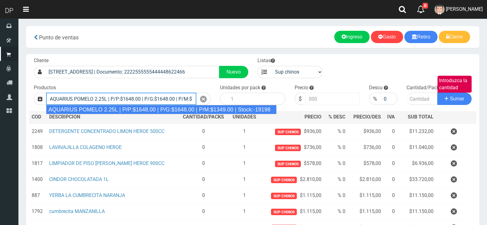
type input "AQUARIUS POMELO 2.25L | P/P:$1648.00 | P/G:$1648.00 | P/M:$1349.00 | Stock:-191…"
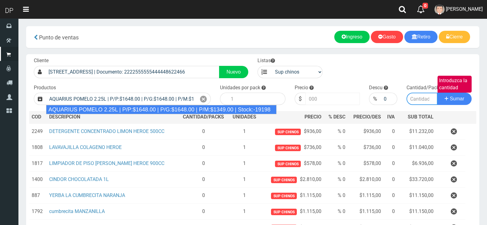
type input "6"
type input "1648.00"
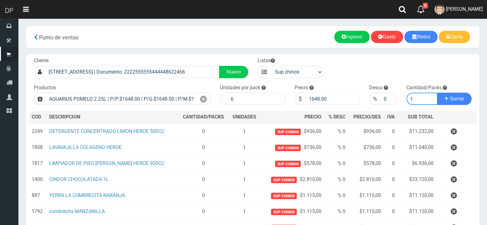
type input "1"
click at [437, 92] on button "Sumar" at bounding box center [454, 98] width 34 height 12
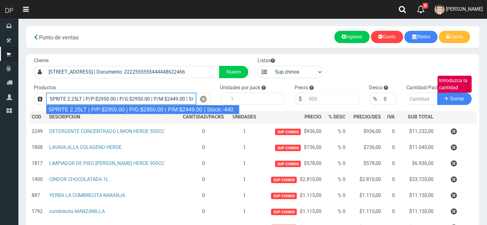
type input "SPRITE 2.25LT | P/P:$2950.00 | P/G:$2950.00 | P/M:$2449.00 | Stock:-440"
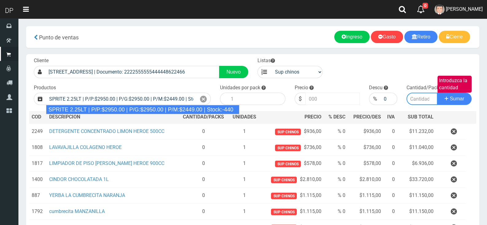
type input "8"
type input "2950.00"
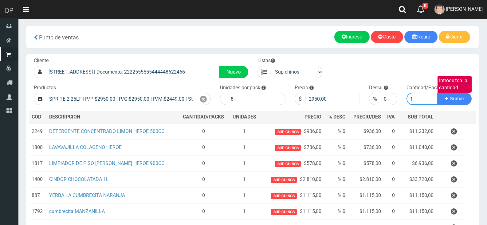
type input "1"
click at [437, 92] on button "Sumar" at bounding box center [454, 98] width 34 height 12
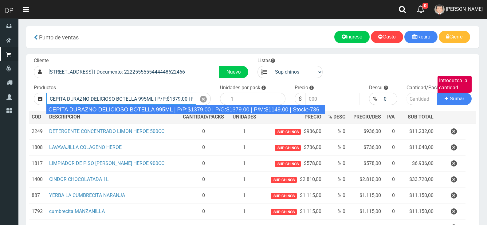
type input "CEPITA DURAZNO DELICIOSO BOTELLA 995ML | P/P:$1379.00 | P/G:$1379.00 | P/M:$114…"
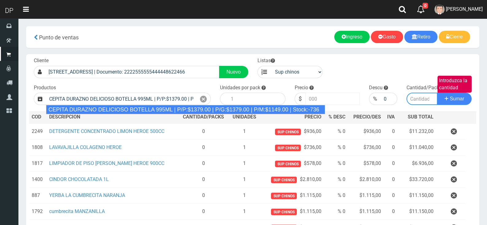
type input "6"
type input "1379.00"
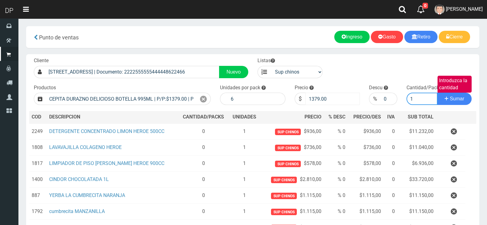
type input "1"
click at [437, 92] on button "Sumar" at bounding box center [454, 98] width 34 height 12
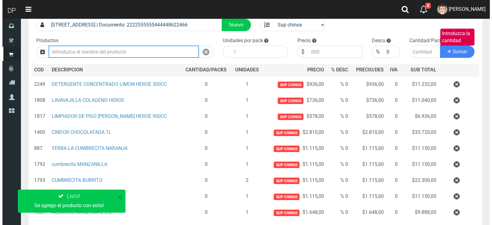
scroll to position [158, 0]
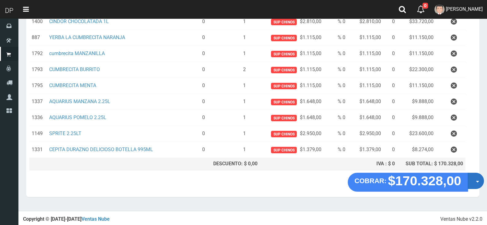
click at [476, 183] on button "Opciones" at bounding box center [476, 180] width 16 height 16
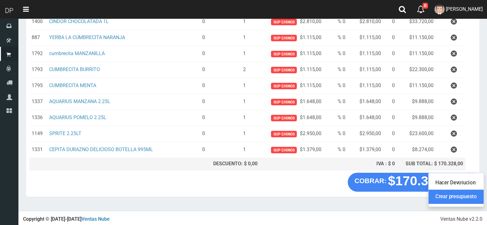
click at [471, 195] on link "Crear presupuesto" at bounding box center [456, 197] width 55 height 14
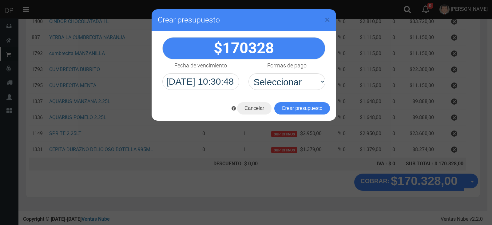
select select "Efectivo"
click at [248, 73] on select "Seleccionar Efectivo Tarjeta de Crédito Depósito Débito" at bounding box center [286, 81] width 77 height 17
click at [301, 110] on button "Crear presupuesto" at bounding box center [302, 108] width 56 height 12
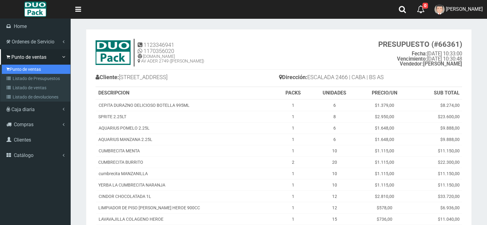
click at [12, 67] on link "Punto de ventas" at bounding box center [36, 69] width 69 height 9
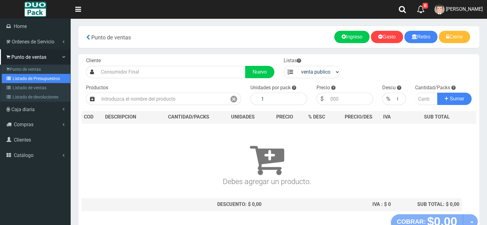
click at [21, 78] on link "Listado de Presupuestos" at bounding box center [36, 78] width 69 height 9
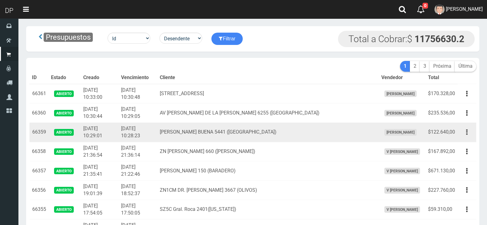
click at [464, 136] on button "button" at bounding box center [467, 132] width 14 height 11
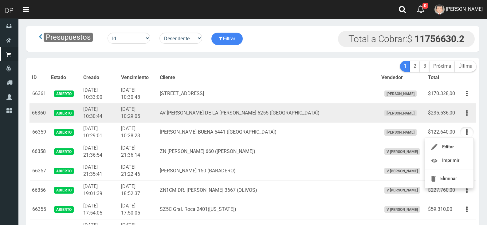
click at [461, 116] on button "button" at bounding box center [467, 113] width 14 height 11
click at [463, 116] on button "button" at bounding box center [467, 113] width 14 height 11
click at [463, 120] on td "Editar Imprimir Eliminar" at bounding box center [467, 112] width 19 height 19
click at [466, 110] on button "button" at bounding box center [467, 113] width 14 height 11
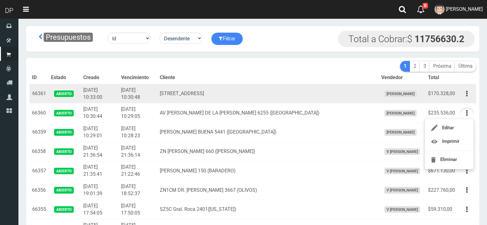
click at [459, 87] on td "Editar Imprimir Eliminar" at bounding box center [467, 93] width 19 height 19
click at [466, 90] on icon "button" at bounding box center [467, 93] width 2 height 11
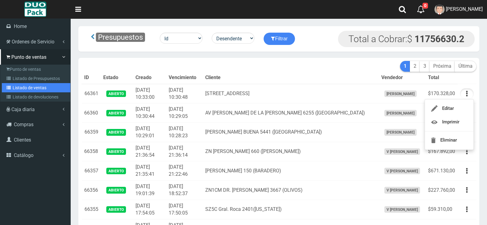
click at [42, 85] on link "Listado de ventas" at bounding box center [36, 87] width 69 height 9
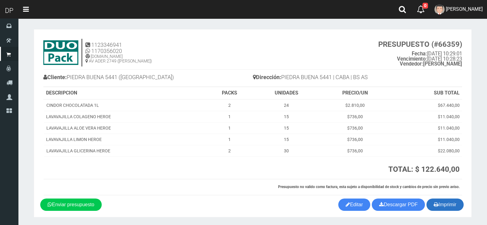
click at [445, 209] on button "Imprimir" at bounding box center [445, 204] width 37 height 12
drag, startPoint x: 69, startPoint y: 76, endPoint x: 119, endPoint y: 74, distance: 50.7
click at [119, 74] on h4 "Cliente: PIEDRA BUENA 5441 ([GEOGRAPHIC_DATA])" at bounding box center [148, 78] width 210 height 11
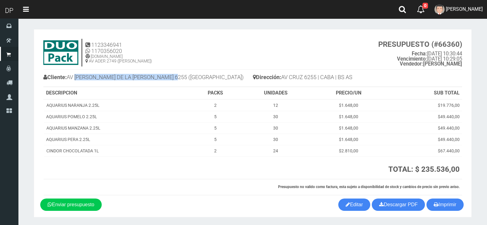
copy h4 "[PERSON_NAME] DE LA [PERSON_NAME] 6255"
drag, startPoint x: 77, startPoint y: 77, endPoint x: 184, endPoint y: 75, distance: 107.6
click at [184, 75] on h4 "Cliente: AV [PERSON_NAME] DE LA [PERSON_NAME] 6255 ([GEOGRAPHIC_DATA])" at bounding box center [148, 78] width 210 height 11
click at [435, 202] on icon "button" at bounding box center [436, 204] width 5 height 9
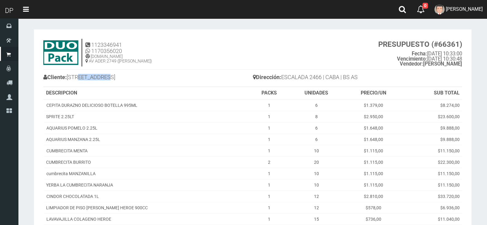
drag, startPoint x: 79, startPoint y: 74, endPoint x: 112, endPoint y: 74, distance: 33.8
click at [110, 73] on h4 "Cliente: AV ESCALADA 2466 (CABA)" at bounding box center [148, 78] width 210 height 11
click at [120, 77] on h4 "Cliente: AV ESCALADA 2466 (CABA)" at bounding box center [148, 78] width 210 height 11
click at [119, 77] on h4 "Cliente: AV ESCALADA 2466 (CABA)" at bounding box center [148, 78] width 210 height 11
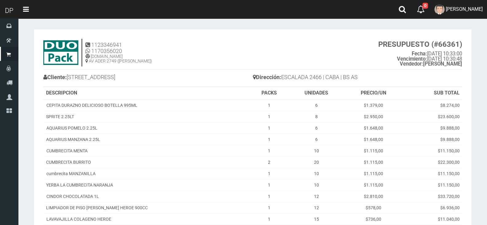
click at [119, 77] on h4 "Cliente: AV ESCALADA 2466 (CABA)" at bounding box center [148, 78] width 210 height 11
click at [113, 77] on h4 "Cliente: AV ESCALADA 2466 (CABA)" at bounding box center [148, 78] width 210 height 11
copy h4 "V ESCALADA 2466 (CABA)"
drag, startPoint x: 72, startPoint y: 75, endPoint x: 138, endPoint y: 77, distance: 66.1
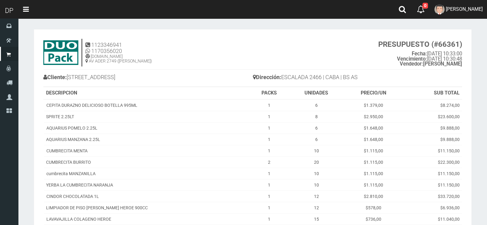
click at [138, 77] on h4 "Cliente: AV ESCALADA 2466 (CABA)" at bounding box center [148, 78] width 210 height 11
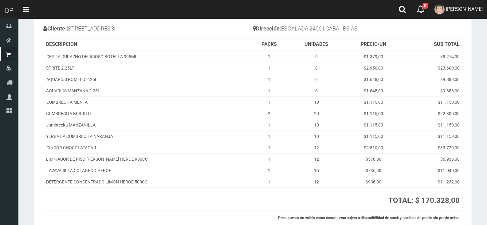
scroll to position [99, 0]
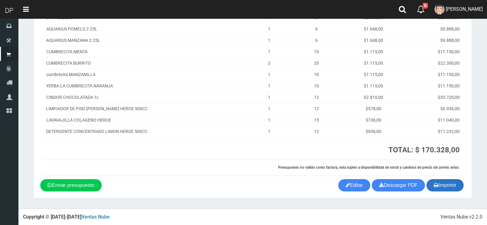
click at [431, 189] on button "Imprimir" at bounding box center [445, 185] width 37 height 12
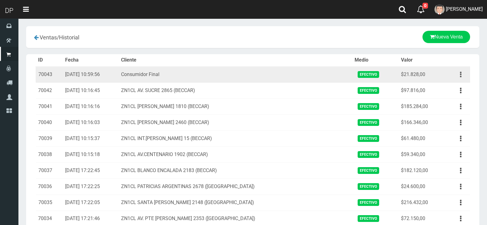
click at [459, 77] on button "button" at bounding box center [461, 74] width 14 height 11
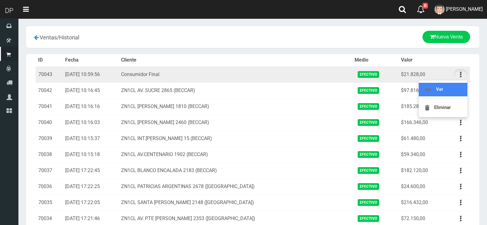
click at [441, 91] on link "Ver" at bounding box center [443, 90] width 49 height 14
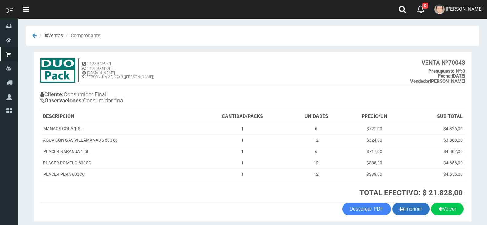
click at [411, 207] on button "Imprimir" at bounding box center [410, 209] width 37 height 12
drag, startPoint x: 475, startPoint y: 9, endPoint x: 470, endPoint y: 64, distance: 55.8
click at [475, 9] on span "MARCELO AVALOS" at bounding box center [464, 9] width 37 height 6
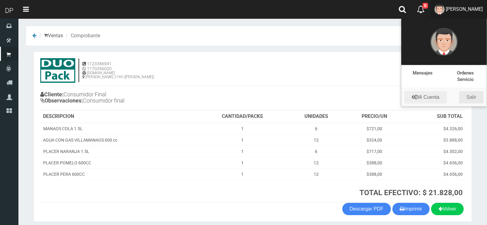
click at [471, 96] on link "Salir" at bounding box center [471, 97] width 25 height 12
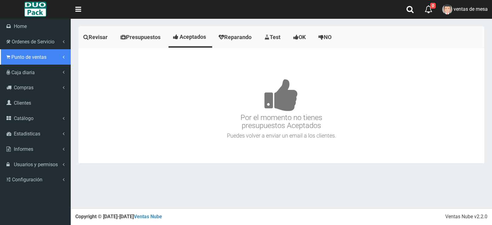
click at [24, 59] on span "Punto de ventas" at bounding box center [28, 57] width 35 height 6
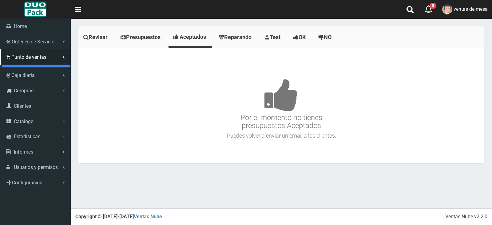
click at [32, 73] on link "Punto de ventas" at bounding box center [36, 69] width 69 height 9
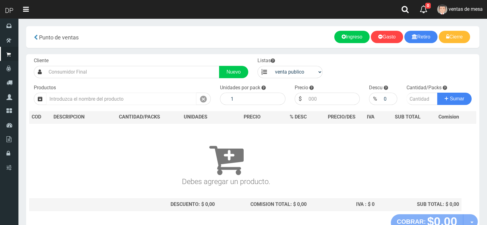
click at [97, 96] on input "text" at bounding box center [121, 98] width 150 height 12
click at [99, 99] on input "text" at bounding box center [121, 98] width 150 height 12
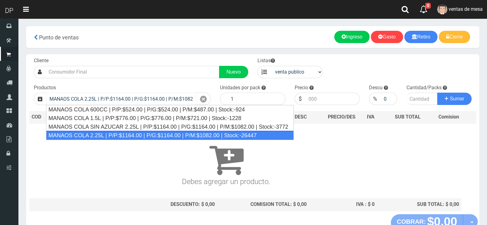
type input "MANAOS COLA 2.25L | P/P:$1164.00 | P/G:$1164.00 | P/M:$1082.00 | Stock:-26447"
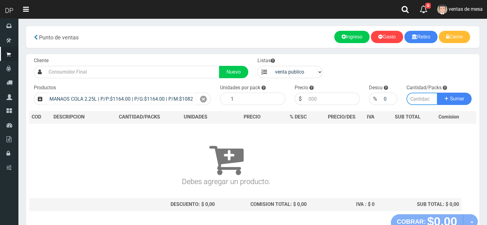
type input "6"
type input "1164.00"
click at [283, 78] on div "Cliente Nuevo Listas venta publico Sup chinos reventas Productos" at bounding box center [252, 134] width 453 height 160
click at [290, 73] on select "venta publico Sup chinos reventas" at bounding box center [297, 72] width 52 height 12
select select "3"
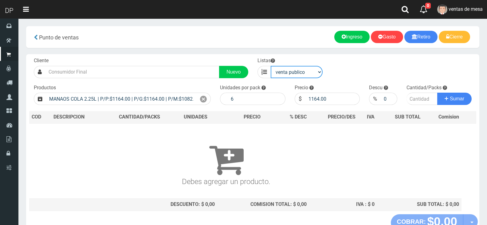
click at [271, 66] on select "venta publico Sup chinos reventas" at bounding box center [297, 72] width 52 height 12
click at [204, 101] on icon at bounding box center [203, 99] width 7 height 9
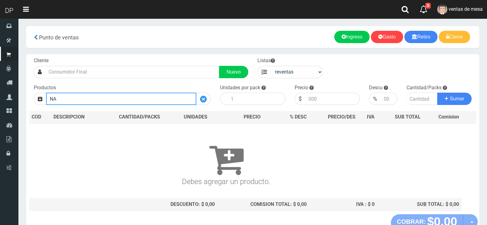
type input "N"
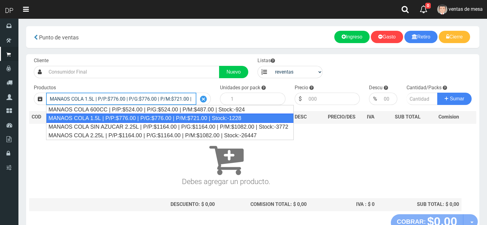
type input "MANAOS COLA 1.5L | P/P:$776.00 | P/G:$776.00 | P/M:$721.00 | Stock:-1228"
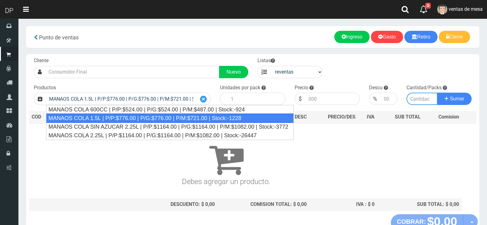
type input "6"
type input "721.00"
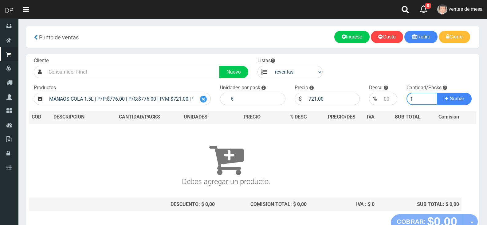
type input "1"
click at [437, 92] on button "Sumar" at bounding box center [454, 98] width 34 height 12
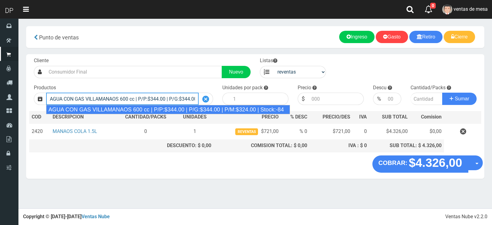
type input "AGUA CON GAS VILLAMANAOS 600 cc | P/P:$344.00 | P/G:$344.00 | P/M:$324.00 | Sto…"
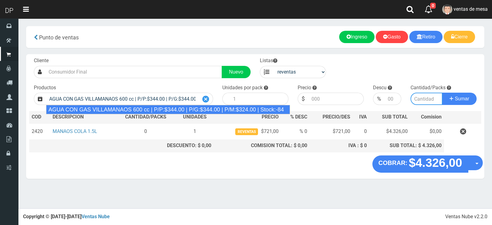
type input "12"
type input "324.00"
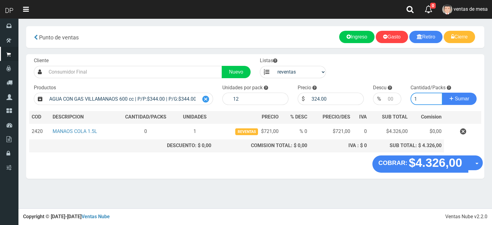
type input "1"
click at [442, 92] on button "Sumar" at bounding box center [459, 98] width 34 height 12
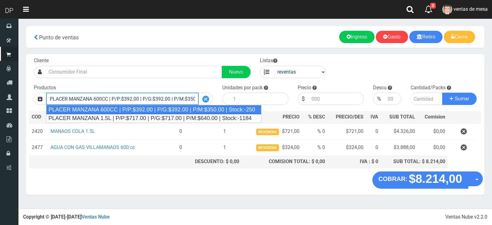
type input "PLACER MANZANA 600CC | P/P:$392.00 | P/G:$392.00 | P/M:$350.00 | Stock:-250"
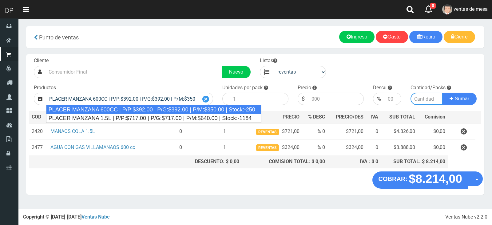
type input "12"
type input "350.00"
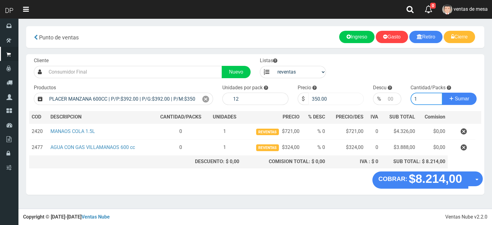
type input "1"
click at [340, 103] on input "350.00" at bounding box center [335, 98] width 55 height 12
type input "388"
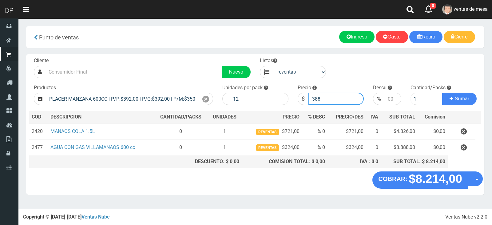
click at [442, 92] on button "Sumar" at bounding box center [459, 98] width 34 height 12
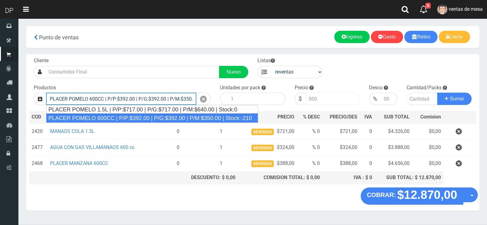
type input "PLACER POMELO 600CC | P/P:$392.00 | P/G:$392.00 | P/M:$350.00 | Stock:-210"
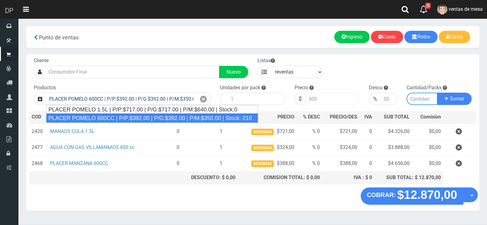
type input "12"
type input "350.00"
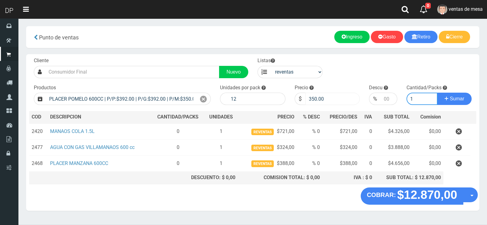
type input "1"
click at [340, 103] on input "350.00" at bounding box center [332, 98] width 55 height 12
type input "388"
click at [437, 92] on button "Sumar" at bounding box center [454, 98] width 34 height 12
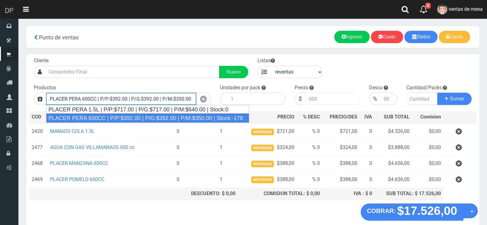
type input "PLACER PERA 600CC | P/P:$392.00 | P/G:$392.00 | P/M:$350.00 | Stock:-178"
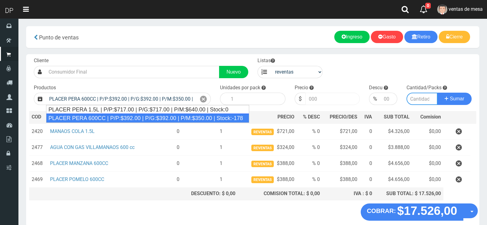
type input "12"
type input "350.00"
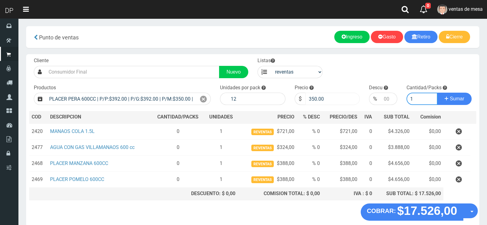
type input "1"
click at [340, 103] on input "350.00" at bounding box center [332, 98] width 55 height 12
type input "3588"
click at [437, 92] on button "Sumar" at bounding box center [454, 98] width 34 height 12
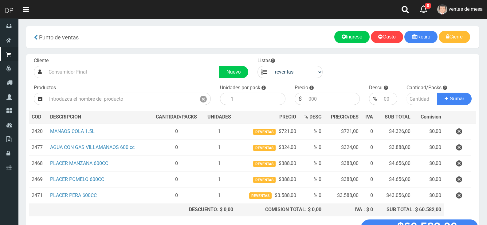
click at [461, 196] on icon "button" at bounding box center [459, 195] width 6 height 11
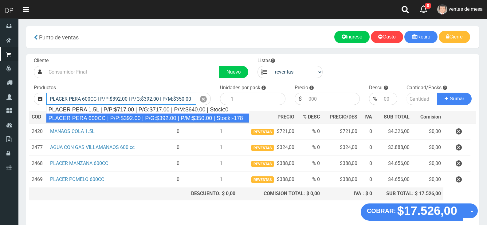
type input "PLACER PERA 600CC | P/P:$392.00 | P/G:$392.00 | P/M:$350.00 | Stock:-178"
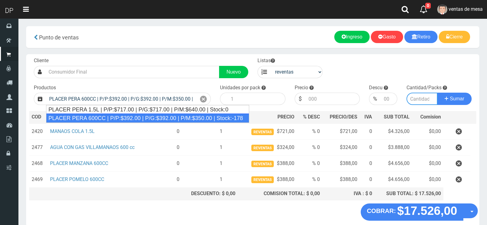
type input "12"
type input "350.00"
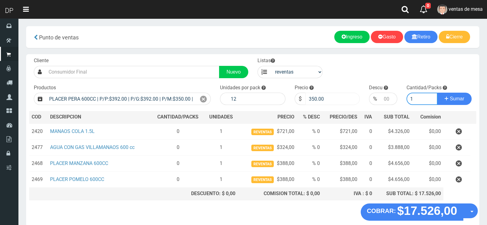
type input "1"
drag, startPoint x: 314, startPoint y: 97, endPoint x: 333, endPoint y: 96, distance: 19.4
click at [333, 96] on input "350.00" at bounding box center [332, 98] width 55 height 12
type input "3588"
click at [437, 92] on button "Sumar" at bounding box center [454, 98] width 34 height 12
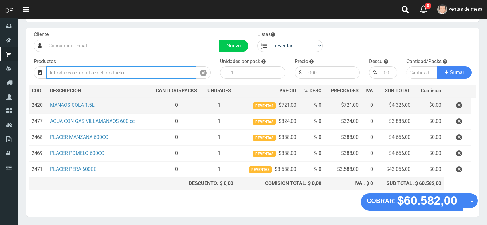
scroll to position [15, 0]
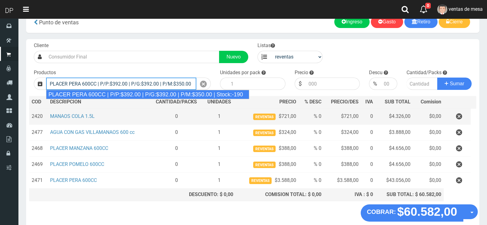
type input "PLACER PERA 600CC | P/P:$392.00 | P/G:$392.00 | P/M:$350.00 | Stock:-190"
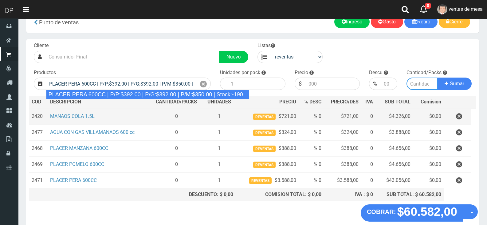
type input "12"
type input "350.00"
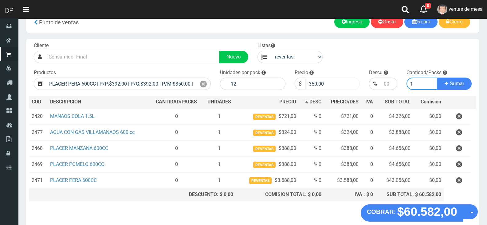
type input "1"
drag, startPoint x: 314, startPoint y: 83, endPoint x: 342, endPoint y: 80, distance: 28.5
click at [339, 80] on input "350.00" at bounding box center [332, 83] width 55 height 12
type input "388"
click at [437, 77] on button "Sumar" at bounding box center [454, 83] width 34 height 12
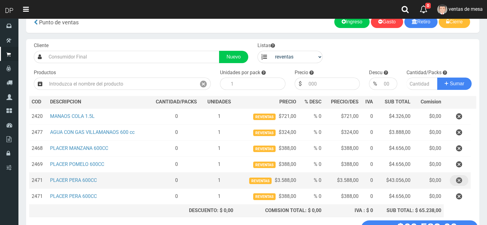
click at [462, 179] on icon "button" at bounding box center [459, 180] width 6 height 11
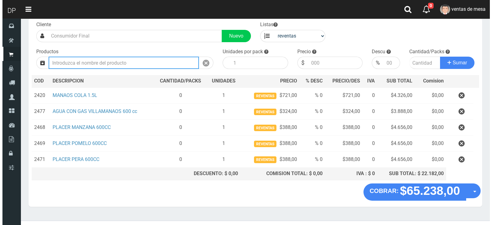
scroll to position [46, 0]
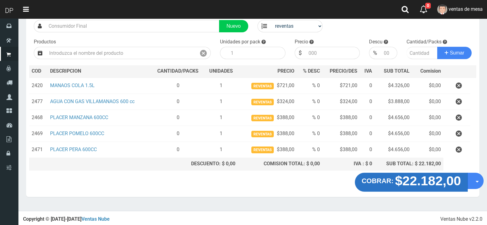
click at [416, 178] on strong "$22.182,00" at bounding box center [428, 180] width 66 height 14
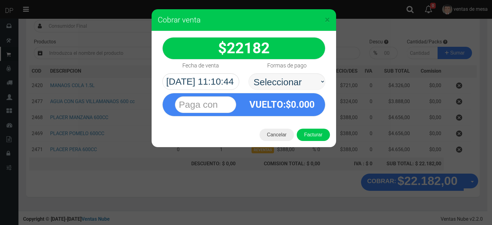
click at [277, 79] on select "Seleccionar Efectivo Tarjeta de Crédito Depósito Débito" at bounding box center [286, 81] width 77 height 17
select select "Efectivo"
click at [248, 73] on select "Seleccionar Efectivo Tarjeta de Crédito Depósito Débito" at bounding box center [286, 81] width 77 height 17
click at [309, 126] on div "Cancelar Facturar" at bounding box center [244, 134] width 184 height 25
click at [311, 132] on button "Facturar" at bounding box center [313, 134] width 33 height 12
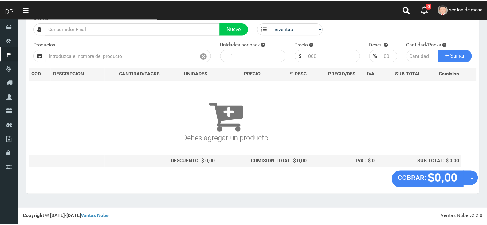
scroll to position [41, 0]
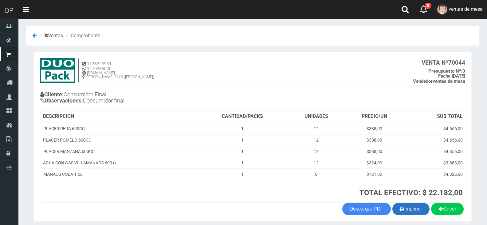
click at [421, 206] on button "Imprimir" at bounding box center [410, 209] width 37 height 12
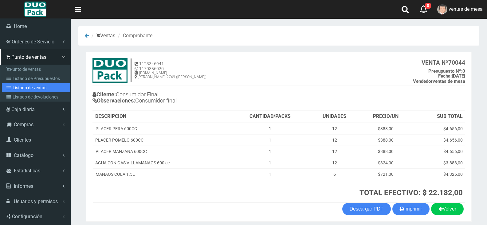
click at [19, 86] on link "Listado de ventas" at bounding box center [36, 87] width 69 height 9
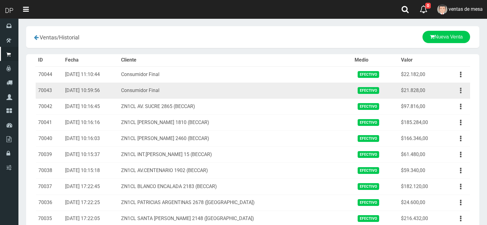
click at [461, 86] on icon "button" at bounding box center [461, 90] width 2 height 11
click at [451, 124] on link "Eliminar" at bounding box center [443, 124] width 49 height 14
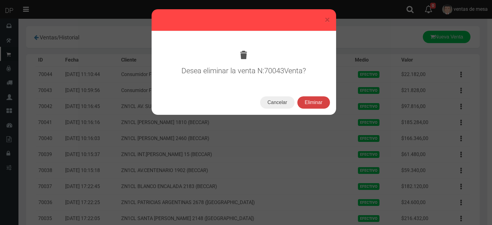
click at [315, 104] on button "Eliminar" at bounding box center [313, 102] width 33 height 12
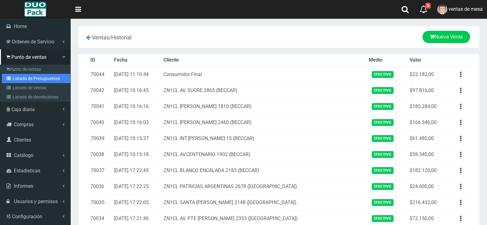
click at [8, 75] on link "Listado de Presupuestos" at bounding box center [36, 78] width 69 height 9
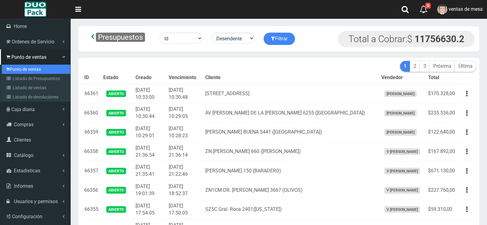
click at [18, 72] on link "Punto de ventas" at bounding box center [36, 69] width 69 height 9
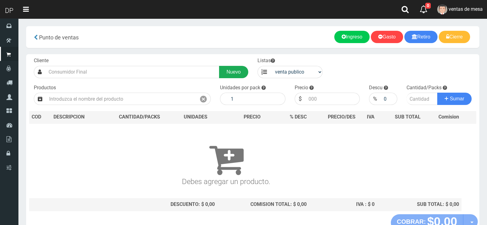
click at [246, 71] on link "Nuevo" at bounding box center [233, 72] width 29 height 12
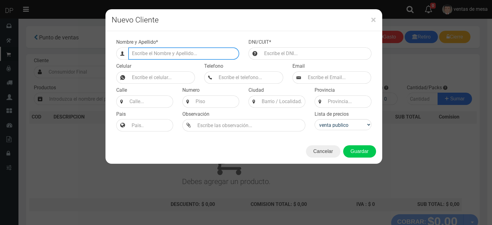
click at [142, 47] on input "Efectivo a retirar" at bounding box center [183, 53] width 111 height 12
click at [217, 53] on input "[PERSON_NAME]" at bounding box center [183, 53] width 111 height 12
type input "[PERSON_NAME]"
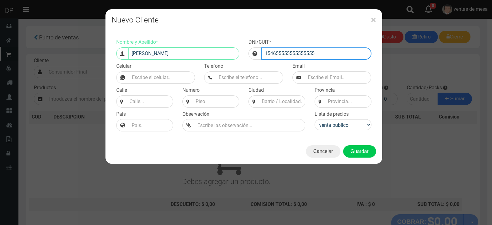
type input "154655555555555555"
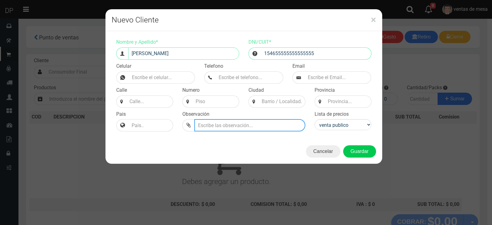
click at [343, 145] on button "Guardar" at bounding box center [359, 151] width 33 height 12
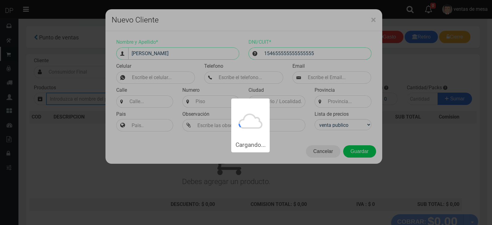
type input "[PERSON_NAME] | Documento: 154655555555555555"
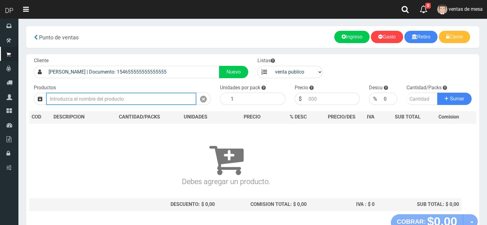
click at [183, 101] on input "text" at bounding box center [121, 98] width 150 height 12
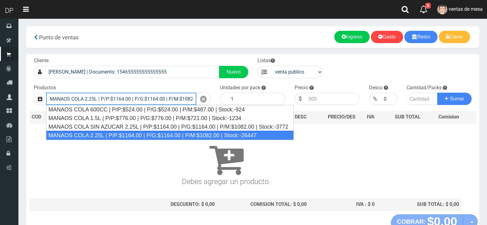
type input "MANAOS COLA 2.25L | P/P:$1164.00 | P/G:$1164.00 | P/M:$1082.00 | Stock:-26447"
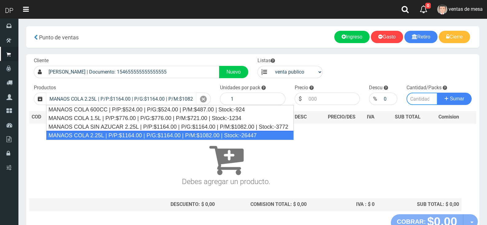
type input "6"
type input "1164.00"
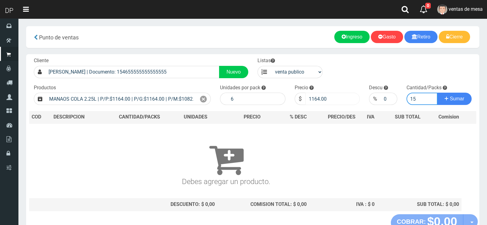
type input "15"
click at [314, 99] on input "1164.00" at bounding box center [332, 98] width 55 height 12
click at [306, 73] on select "venta publico Sup chinos reventas" at bounding box center [297, 72] width 52 height 12
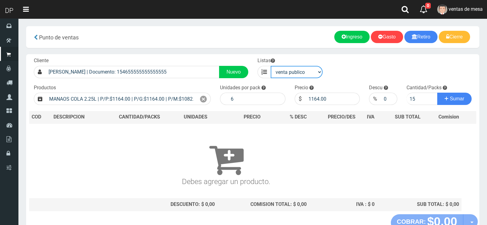
select select "2"
click at [271, 66] on select "venta publico Sup chinos reventas" at bounding box center [297, 72] width 52 height 12
click at [302, 72] on select "venta publico Sup chinos reventas" at bounding box center [297, 72] width 52 height 12
drag, startPoint x: 336, startPoint y: 72, endPoint x: 345, endPoint y: 76, distance: 10.3
click at [336, 72] on div "Cliente [PERSON_NAME] | Documento: 154655555555555555 Nuevo Listas venta public…" at bounding box center [252, 134] width 453 height 160
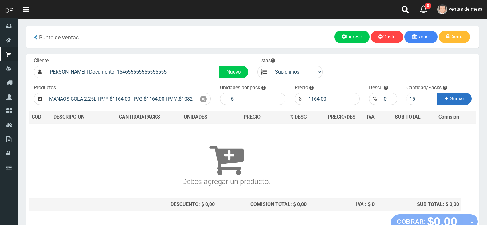
click at [459, 98] on span "Sumar" at bounding box center [457, 98] width 14 height 5
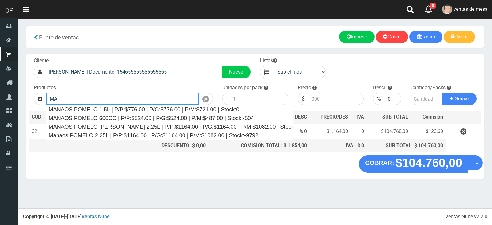
type input "M"
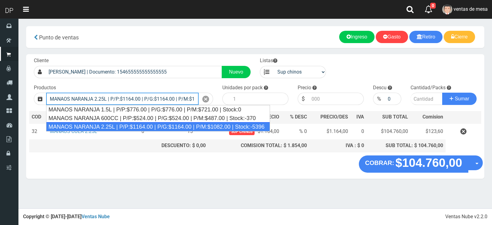
type input "MANAOS NARANJA 2.25L | P/P:$1164.00 | P/G:$1164.00 | P/M:$1082.00 | Stock:-5396"
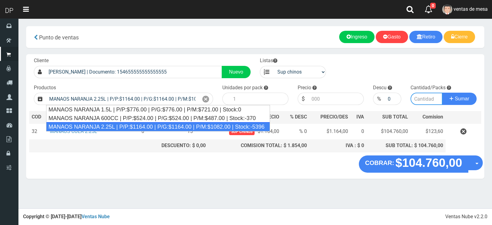
type input "6"
type input "1164.00"
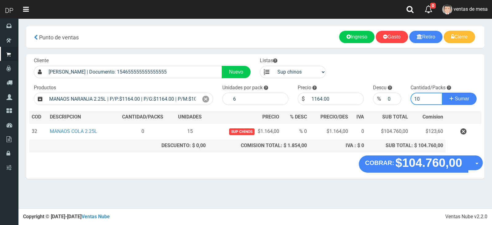
type input "10"
click at [442, 92] on button "Sumar" at bounding box center [459, 98] width 34 height 12
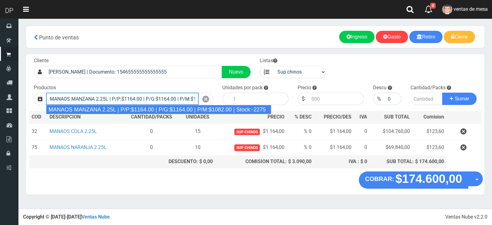
type input "MANAOS MANZANA 2.25L | P/P:$1164.00 | P/G:$1164.00 | P/M:$1082.00 | Stock:-2275"
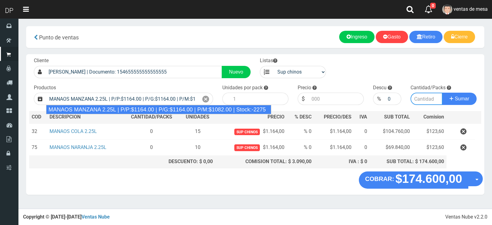
type input "6"
type input "1164.00"
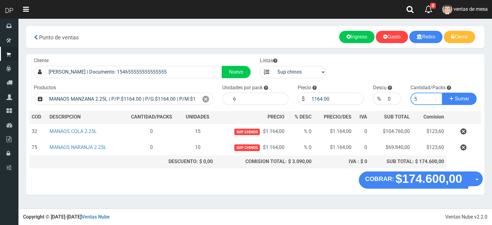
type input "5"
click at [442, 92] on button "Sumar" at bounding box center [459, 98] width 34 height 12
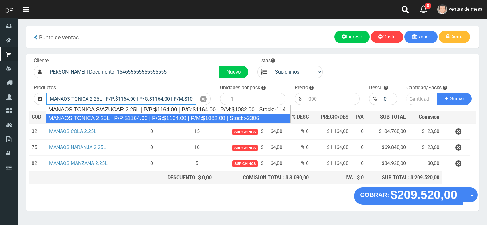
type input "MANAOS TONICA 2.25L | P/P:$1164.00 | P/G:$1164.00 | P/M:$1082.00 | Stock:-2306"
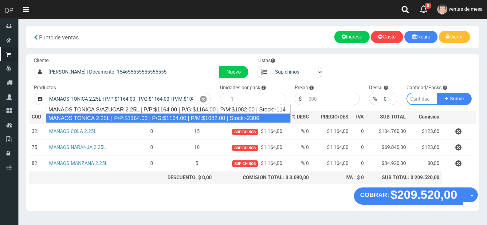
type input "6"
type input "1164.00"
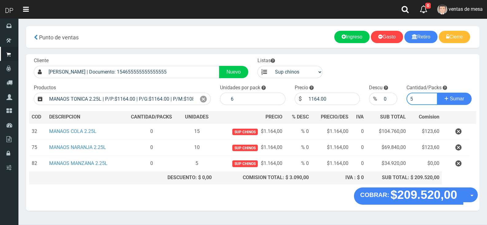
type input "5"
click at [437, 92] on button "Sumar" at bounding box center [454, 98] width 34 height 12
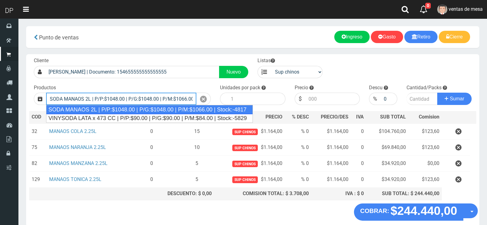
type input "SODA MANAOS 2L | P/P:$1048.00 | P/G:$1048.00 | P/M:$1066.00 | Stock:-4817"
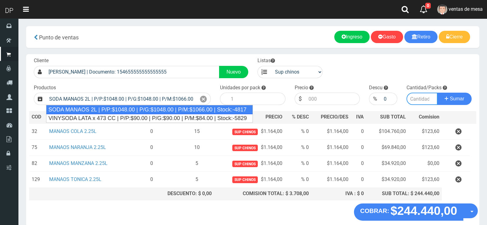
type input "6"
type input "1048.00"
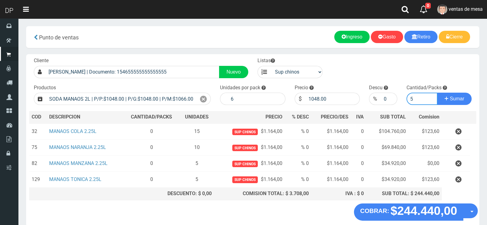
type input "5"
click at [437, 92] on button "Sumar" at bounding box center [454, 98] width 34 height 12
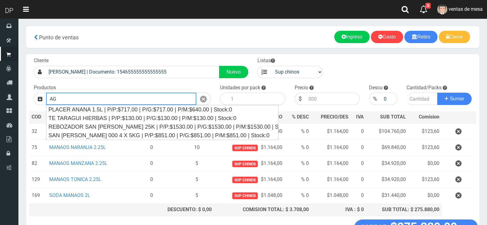
type input "A"
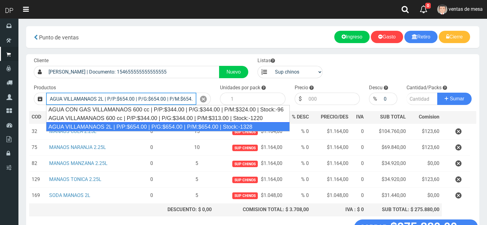
type input "AGUA VILLAMANAOS 2L | P/P:$654.00 | P/G:$654.00 | P/M:$654.00 | Stock:-1328"
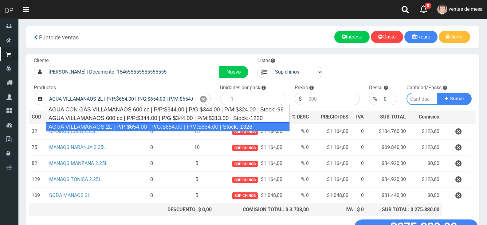
type input "6"
type input "654.00"
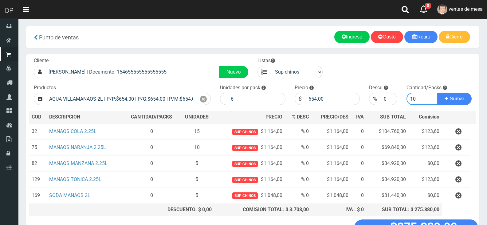
type input "10"
click at [437, 92] on button "Sumar" at bounding box center [454, 98] width 34 height 12
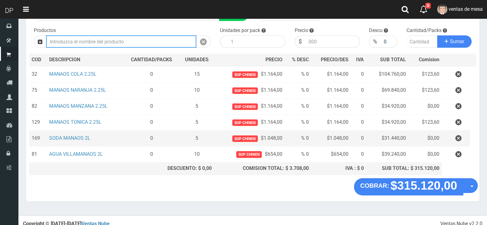
scroll to position [62, 0]
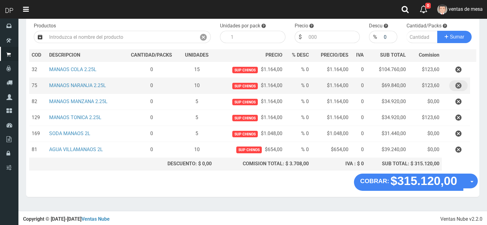
click at [465, 85] on button "button" at bounding box center [458, 85] width 18 height 11
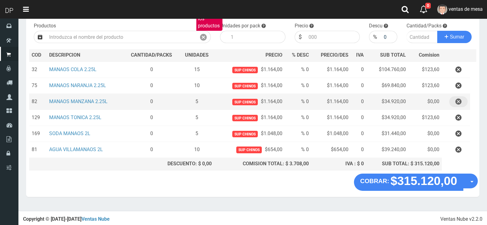
click at [461, 106] on icon "button" at bounding box center [458, 101] width 6 height 11
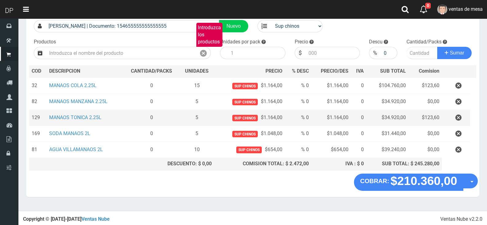
click at [459, 124] on td at bounding box center [456, 118] width 28 height 16
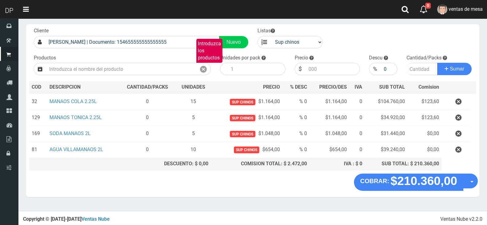
click at [460, 152] on icon "button" at bounding box center [458, 149] width 6 height 11
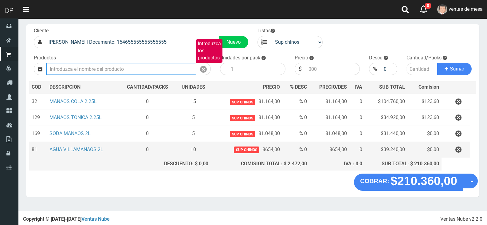
scroll to position [14, 0]
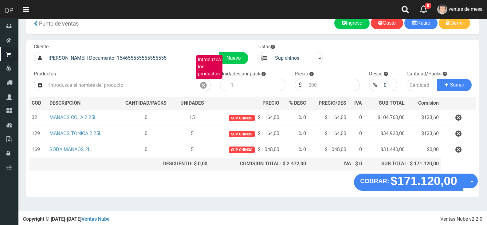
click at [461, 142] on td at bounding box center [455, 150] width 29 height 16
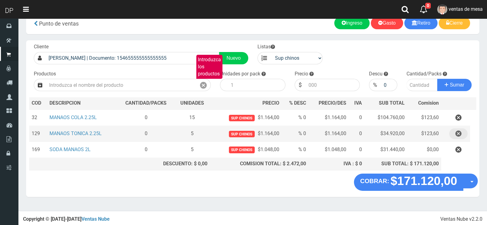
click at [460, 132] on icon "button" at bounding box center [458, 133] width 6 height 11
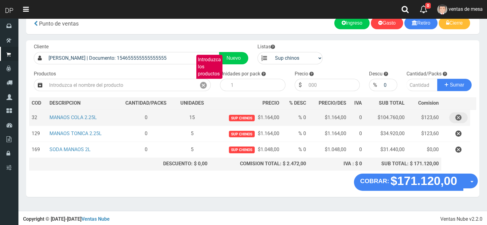
click at [459, 120] on icon "button" at bounding box center [458, 117] width 6 height 11
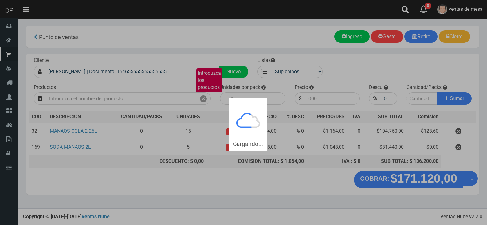
scroll to position [0, 0]
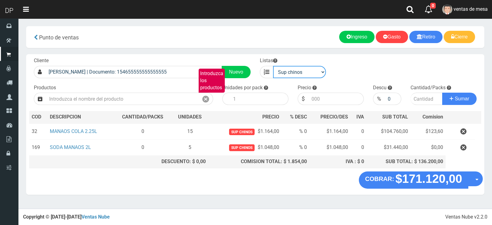
click at [300, 70] on select "venta publico Sup chinos reventas" at bounding box center [299, 72] width 53 height 12
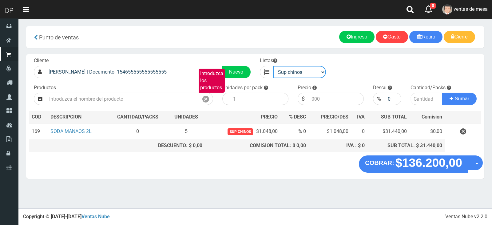
select select "3"
click at [273, 66] on select "venta publico Sup chinos reventas" at bounding box center [299, 72] width 53 height 12
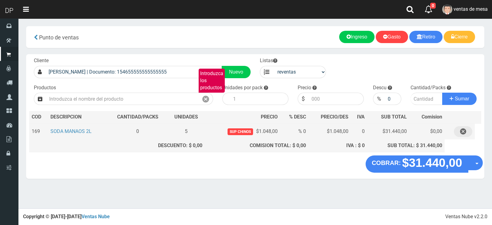
click at [469, 132] on button "button" at bounding box center [463, 131] width 18 height 11
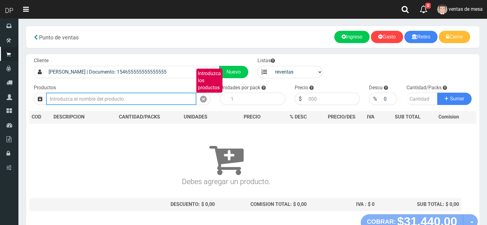
click at [171, 100] on input "Introduzca los productos" at bounding box center [121, 98] width 150 height 12
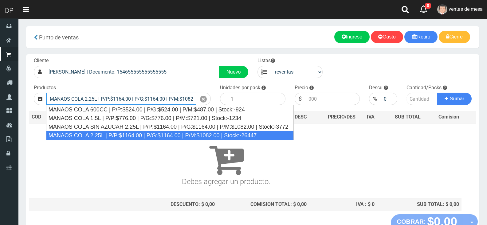
type input "MANAOS COLA 2.25L | P/P:$1164.00 | P/G:$1164.00 | P/M:$1082.00 | Stock:-26447"
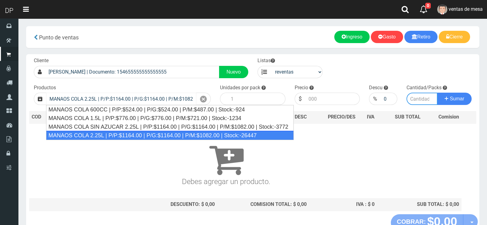
type input "6"
type input "1082.00"
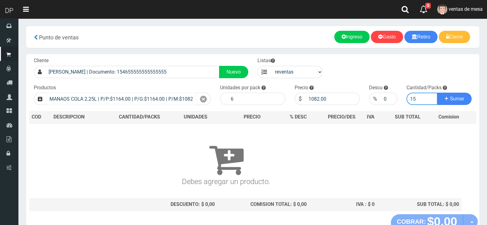
type input "15"
click at [437, 92] on button "Sumar" at bounding box center [454, 98] width 34 height 12
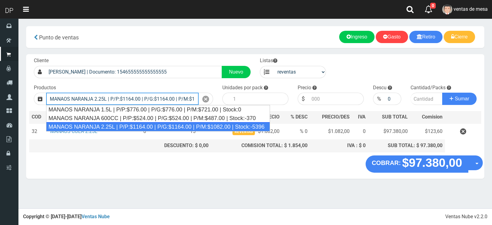
type input "MANAOS NARANJA 2.25L | P/P:$1164.00 | P/G:$1164.00 | P/M:$1082.00 | Stock:-5396"
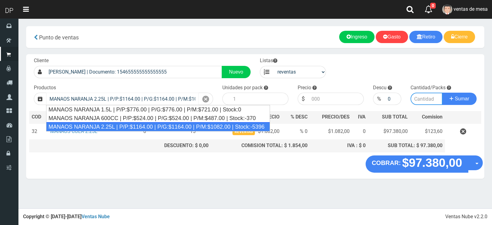
type input "6"
type input "1082.00"
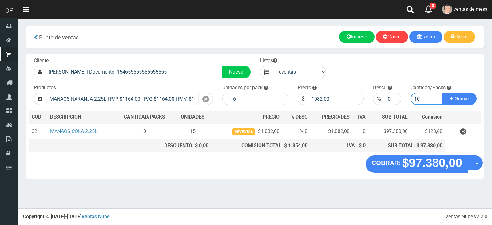
type input "10"
click at [442, 92] on button "Sumar" at bounding box center [459, 98] width 34 height 12
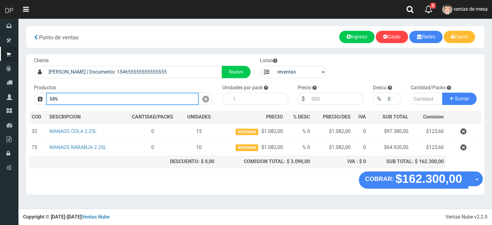
type input "M"
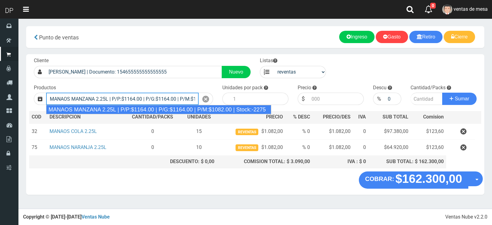
type input "MANAOS MANZANA 2.25L | P/P:$1164.00 | P/G:$1164.00 | P/M:$1082.00 | Stock:-2275"
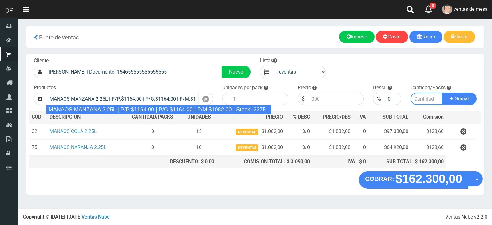
type input "6"
type input "1082.00"
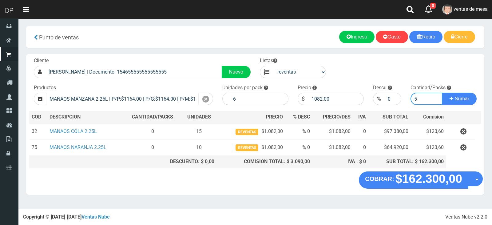
type input "5"
click at [442, 92] on button "Sumar" at bounding box center [459, 98] width 34 height 12
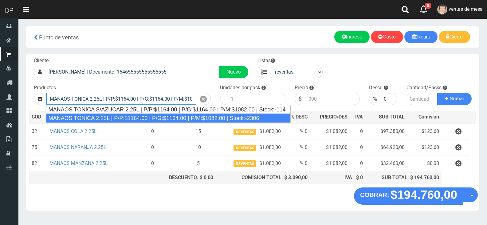
type input "MANAOS TONICA 2.25L | P/P:$1164.00 | P/G:$1164.00 | P/M:$1082.00 | Stock:-2306"
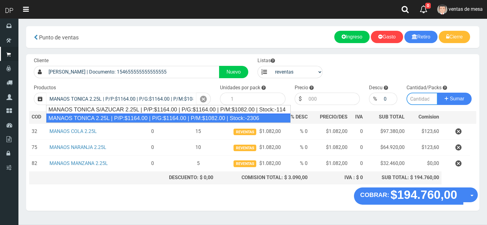
type input "6"
type input "1082.00"
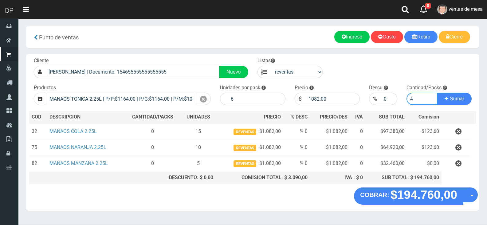
type input "5"
click at [437, 92] on button "Sumar" at bounding box center [454, 98] width 34 height 12
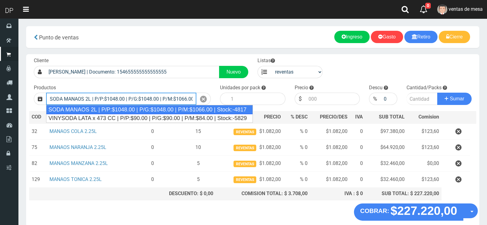
type input "SODA MANAOS 2L | P/P:$1048.00 | P/G:$1048.00 | P/M:$1066.00 | Stock:-4817"
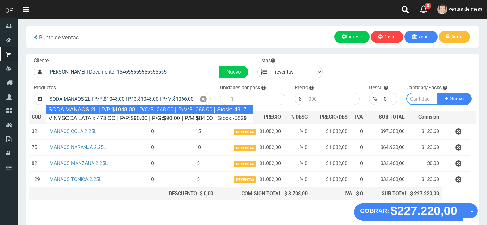
type input "6"
type input "1066.00"
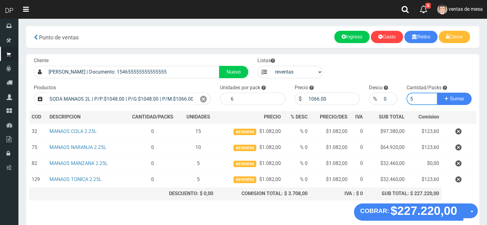
type input "5"
click at [437, 92] on button "Sumar" at bounding box center [454, 98] width 34 height 12
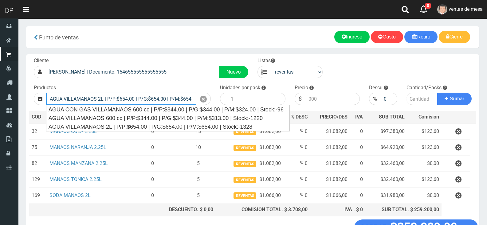
type input "AGUA VILLAMANAOS 2L | P/P:$654.00 | P/G:$654.00 | P/M:$654.00 | Stock:-1328"
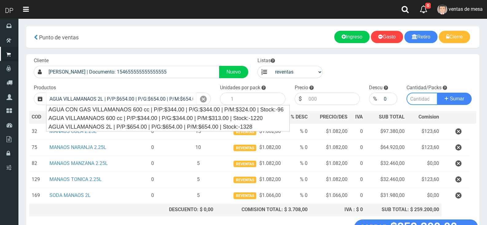
type input "6"
type input "654.00"
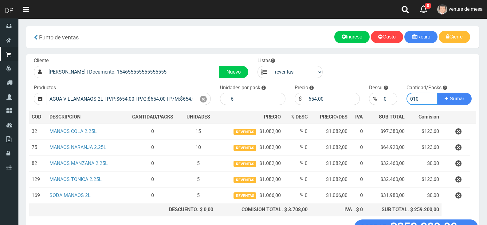
type input "010"
click at [437, 92] on button "Sumar" at bounding box center [454, 98] width 34 height 12
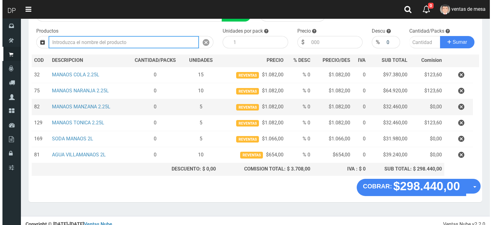
scroll to position [62, 0]
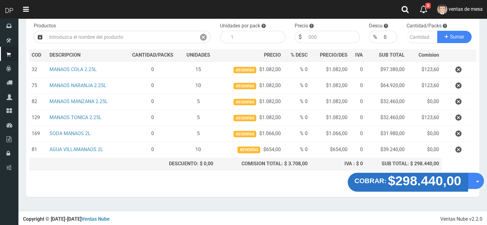
click at [405, 182] on strong "$298.440,00" at bounding box center [424, 180] width 73 height 14
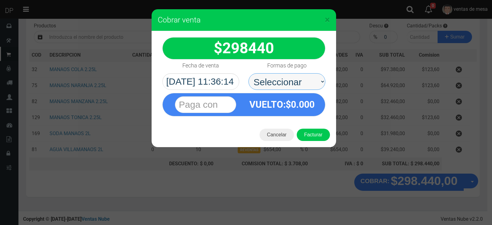
click at [301, 74] on select "Seleccionar Efectivo Tarjeta de Crédito Depósito Débito" at bounding box center [286, 81] width 77 height 17
click at [303, 81] on select "Seleccionar Efectivo Tarjeta de Crédito Depósito Débito" at bounding box center [286, 81] width 77 height 17
select select "Efectivo"
click at [248, 73] on select "Seleccionar Efectivo Tarjeta de Crédito Depósito Débito" at bounding box center [286, 81] width 77 height 17
click at [303, 108] on span "0.000" at bounding box center [303, 104] width 24 height 11
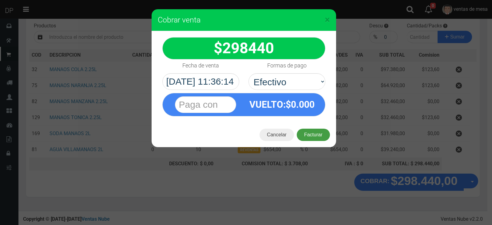
click at [311, 132] on button "Facturar" at bounding box center [313, 134] width 33 height 12
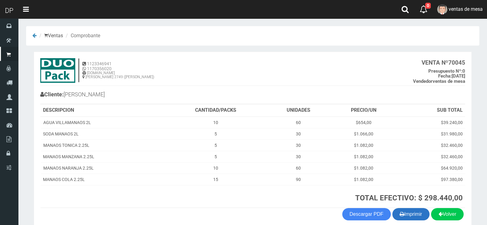
click at [419, 214] on button "Imprimir" at bounding box center [410, 214] width 37 height 12
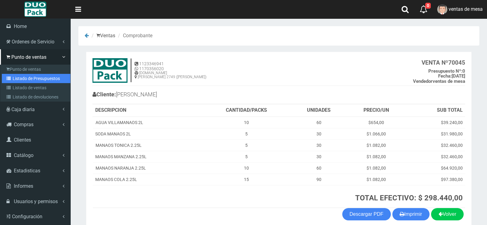
drag, startPoint x: 16, startPoint y: 81, endPoint x: 30, endPoint y: 76, distance: 14.1
click at [16, 81] on link "Listado de Presupuestos" at bounding box center [36, 78] width 69 height 9
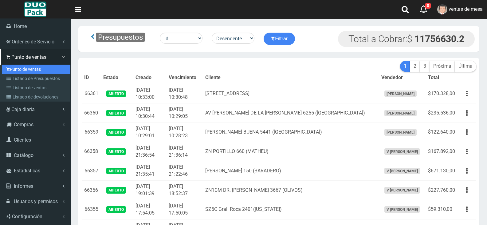
click at [14, 72] on link "Punto de ventas" at bounding box center [36, 69] width 69 height 9
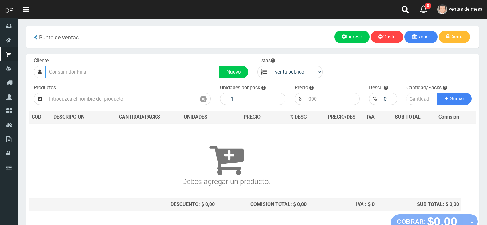
click at [121, 67] on input "text" at bounding box center [132, 72] width 174 height 12
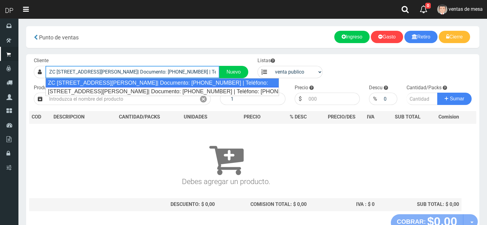
type input "ZC [STREET_ADDRESS][PERSON_NAME]| Documento: [PHONE_NUMBER] | Teléfono:"
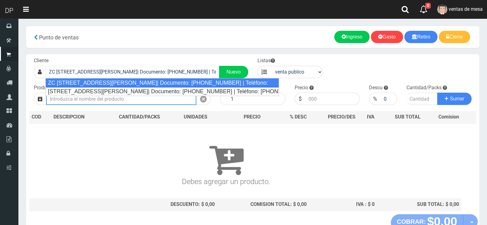
select select "2"
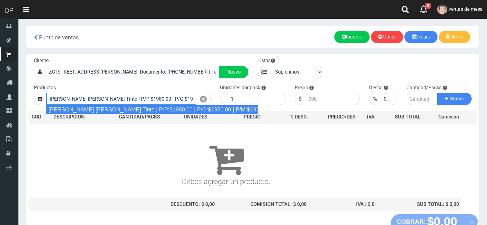
type input "[PERSON_NAME] [PERSON_NAME] Tinto | P/P:$1980.00 | P/G:$1980.00 | P/M:$1920.00 …"
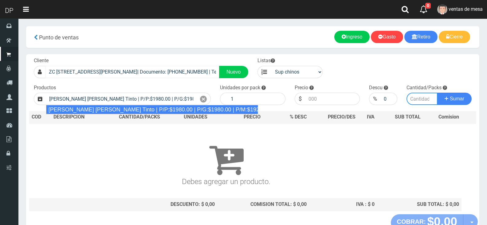
type input "6"
type input "1980.00"
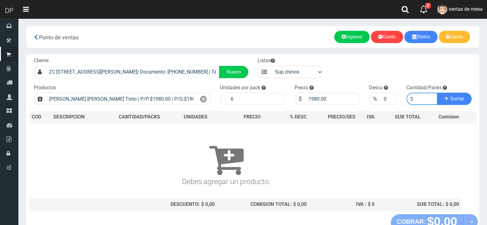
type input "3"
click at [437, 92] on button "Sumar" at bounding box center [454, 98] width 34 height 12
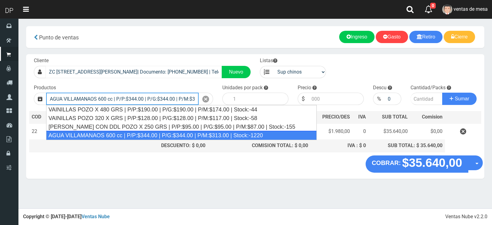
type input "AGUA VILLAMANAOS 600 cc | P/P:$344.00 | P/G:$344.00 | P/M:$313.00 | Stock:-1220"
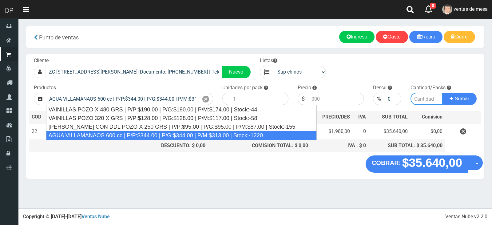
type input "12"
type input "344.00"
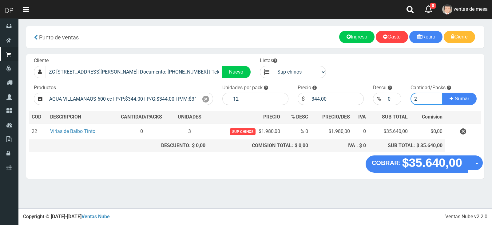
type input "2"
click at [442, 92] on button "Sumar" at bounding box center [459, 98] width 34 height 12
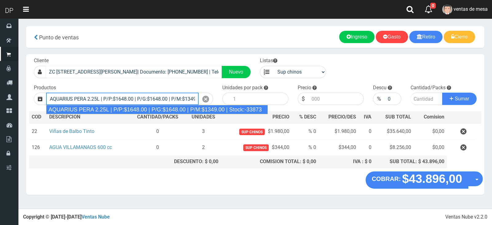
type input "AQUARIUS PERA 2.25L | P/P:$1648.00 | P/G:$1648.00 | P/M:$1349.00 | Stock:-33873"
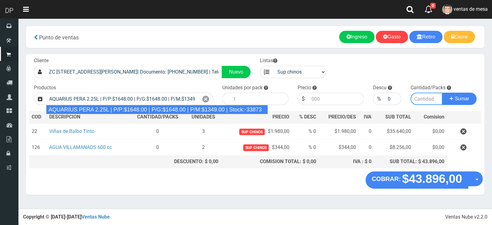
type input "6"
type input "1648.00"
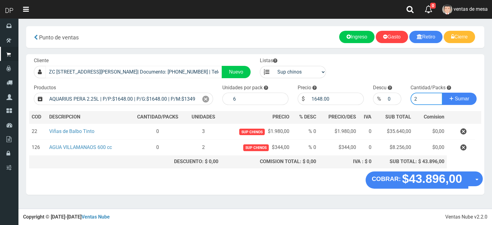
type input "2"
click at [442, 92] on button "Sumar" at bounding box center [459, 98] width 34 height 12
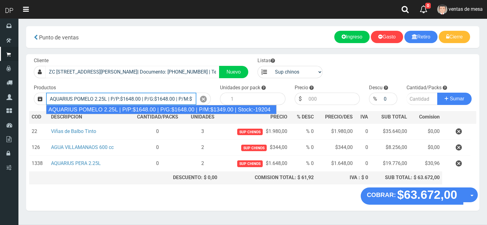
type input "AQUARIUS POMELO 2.25L | P/P:$1648.00 | P/G:$1648.00 | P/M:$1349.00 | Stock:-192…"
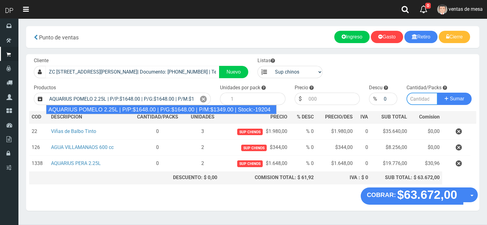
type input "6"
type input "1648.00"
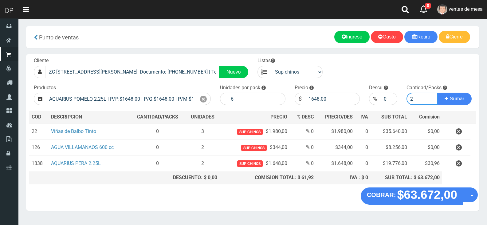
type input "2"
click at [437, 92] on button "Sumar" at bounding box center [454, 98] width 34 height 12
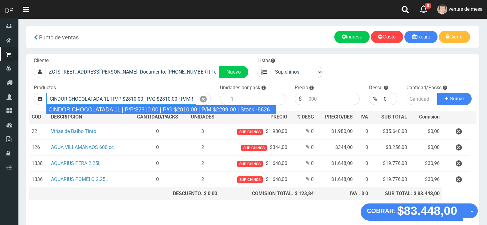
type input "CINDOR CHOCOLATADA 1L | P/P:$2810.00 | P/G:$2810.00 | P/M:$2299.00 | Stock:-8626"
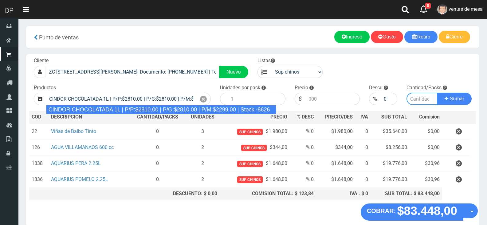
type input "12"
type input "2810.00"
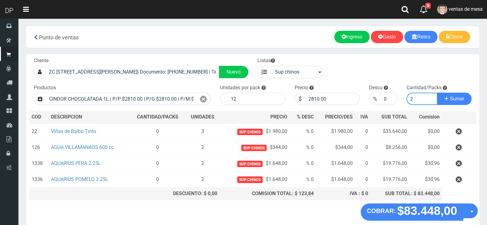
type input "2"
click at [437, 92] on button "Sumar" at bounding box center [454, 98] width 34 height 12
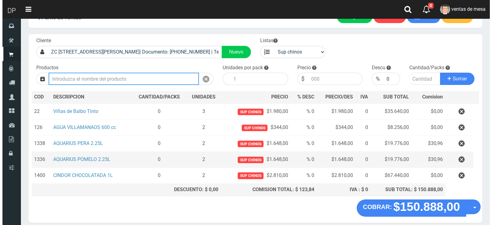
scroll to position [31, 0]
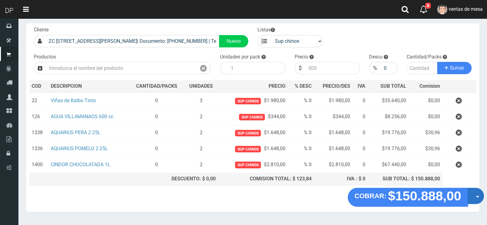
click at [478, 195] on button "Opciones" at bounding box center [476, 195] width 16 height 16
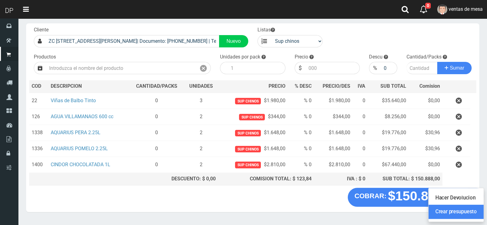
click at [473, 212] on link "Crear presupuesto" at bounding box center [456, 211] width 55 height 14
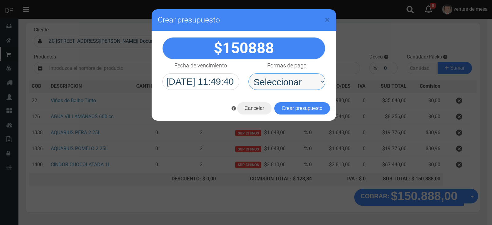
drag, startPoint x: 284, startPoint y: 83, endPoint x: 284, endPoint y: 89, distance: 5.8
click at [284, 83] on select "Seleccionar Efectivo Tarjeta de Crédito Depósito Débito" at bounding box center [286, 81] width 77 height 17
select select "Efectivo"
click at [248, 73] on select "Seleccionar Efectivo Tarjeta de Crédito Depósito Débito" at bounding box center [286, 81] width 77 height 17
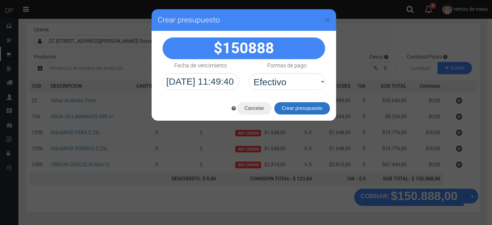
click at [292, 106] on button "Crear presupuesto" at bounding box center [302, 108] width 56 height 12
